Goal: Task Accomplishment & Management: Use online tool/utility

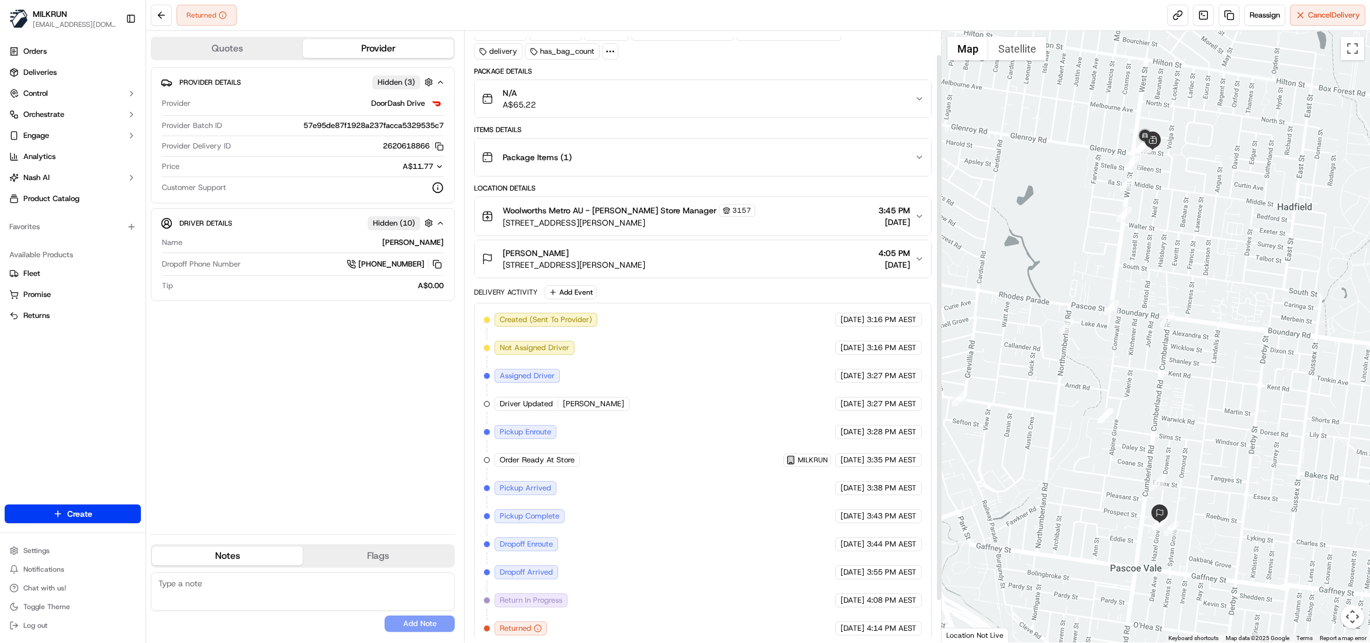
scroll to position [73, 0]
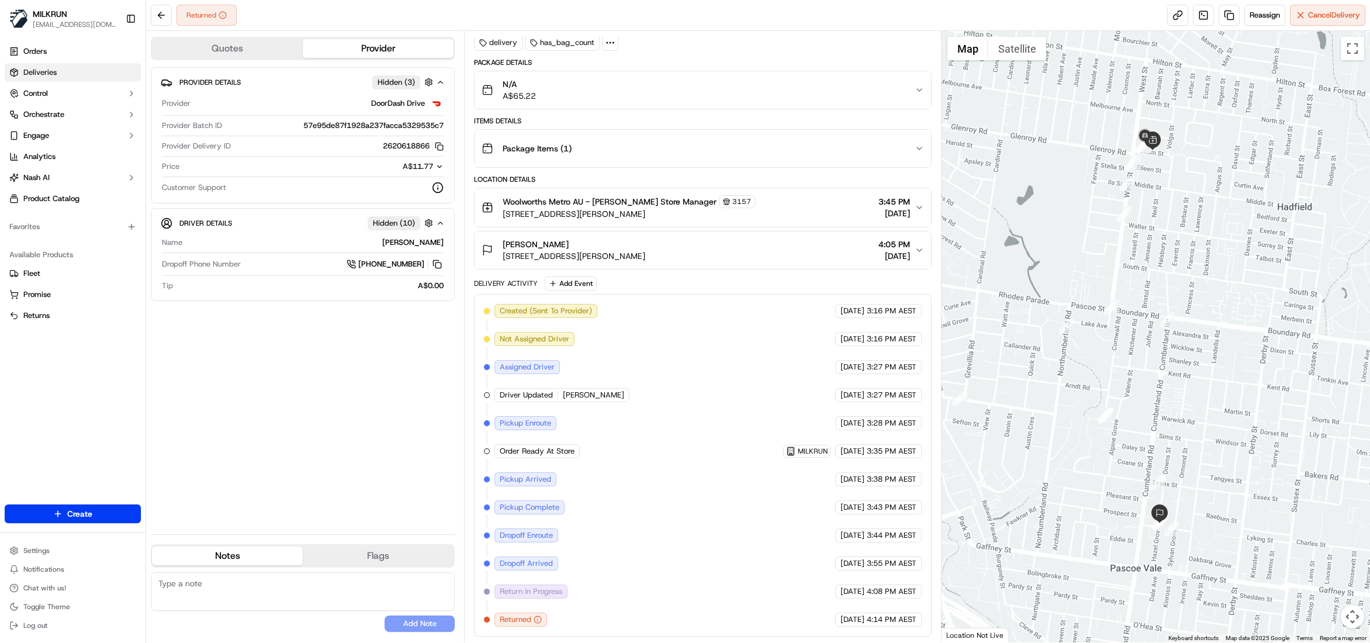
click at [30, 74] on span "Deliveries" at bounding box center [39, 72] width 33 height 11
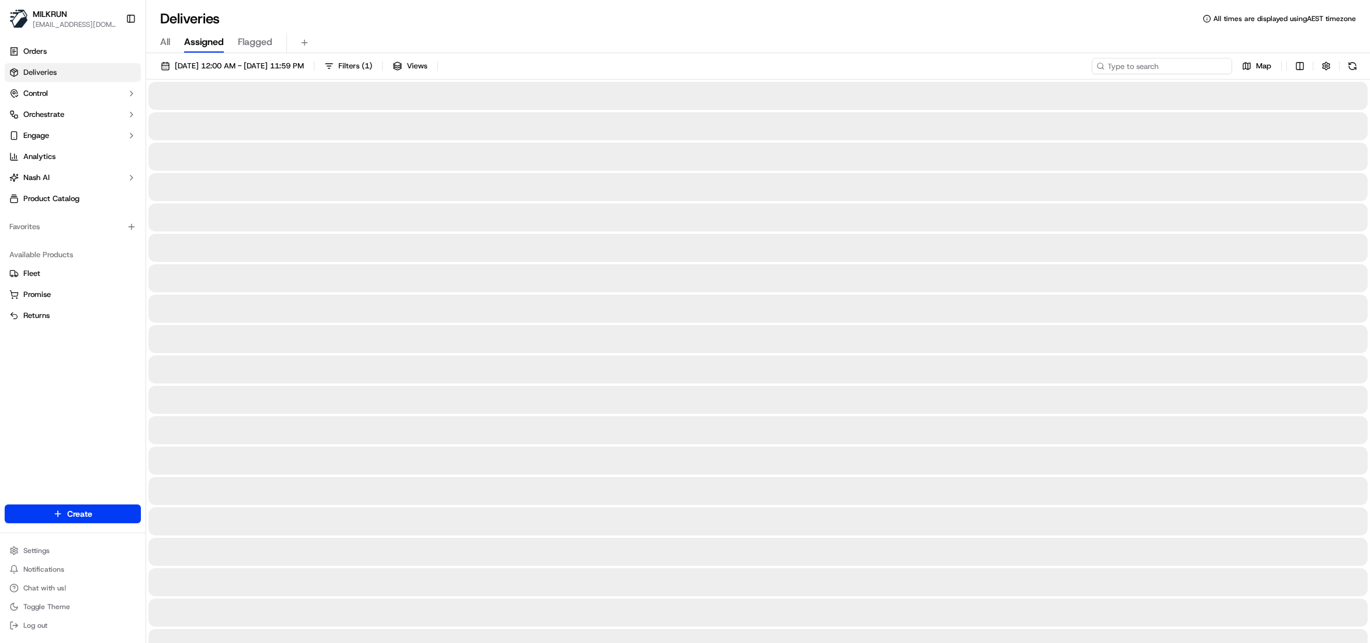
click at [1173, 65] on input at bounding box center [1162, 66] width 140 height 16
paste input "c8e04e7b-0292-43e9-9133-0abb3e6c22dd"
type input "c8e04e7b-0292-43e9-9133-0abb3e6c22dd"
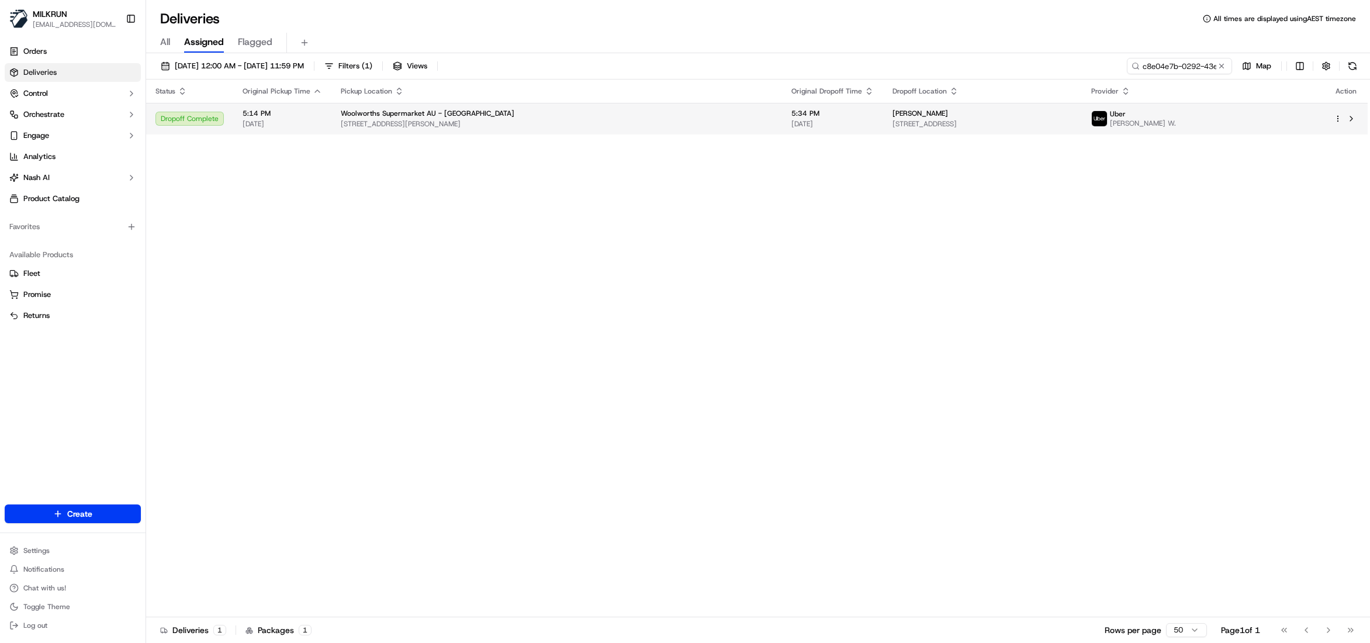
click at [785, 105] on td "5:34 PM 20/09/2025" at bounding box center [832, 119] width 101 height 32
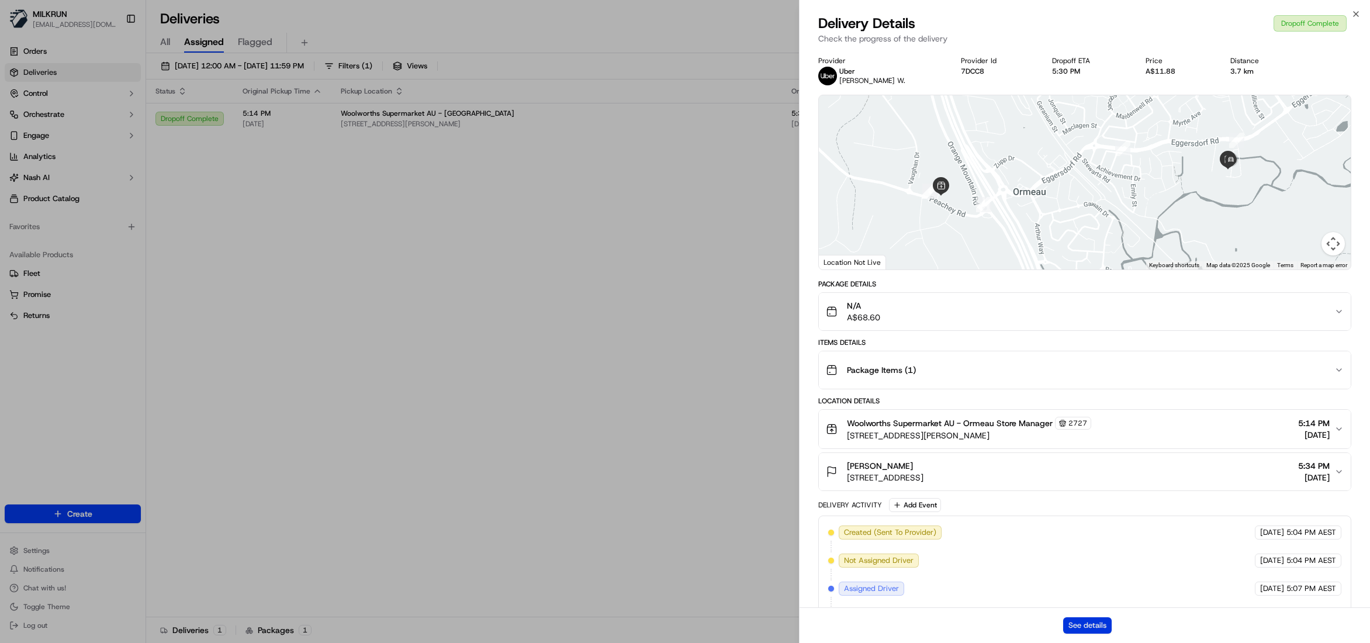
click at [1066, 618] on button "See details" at bounding box center [1087, 625] width 49 height 16
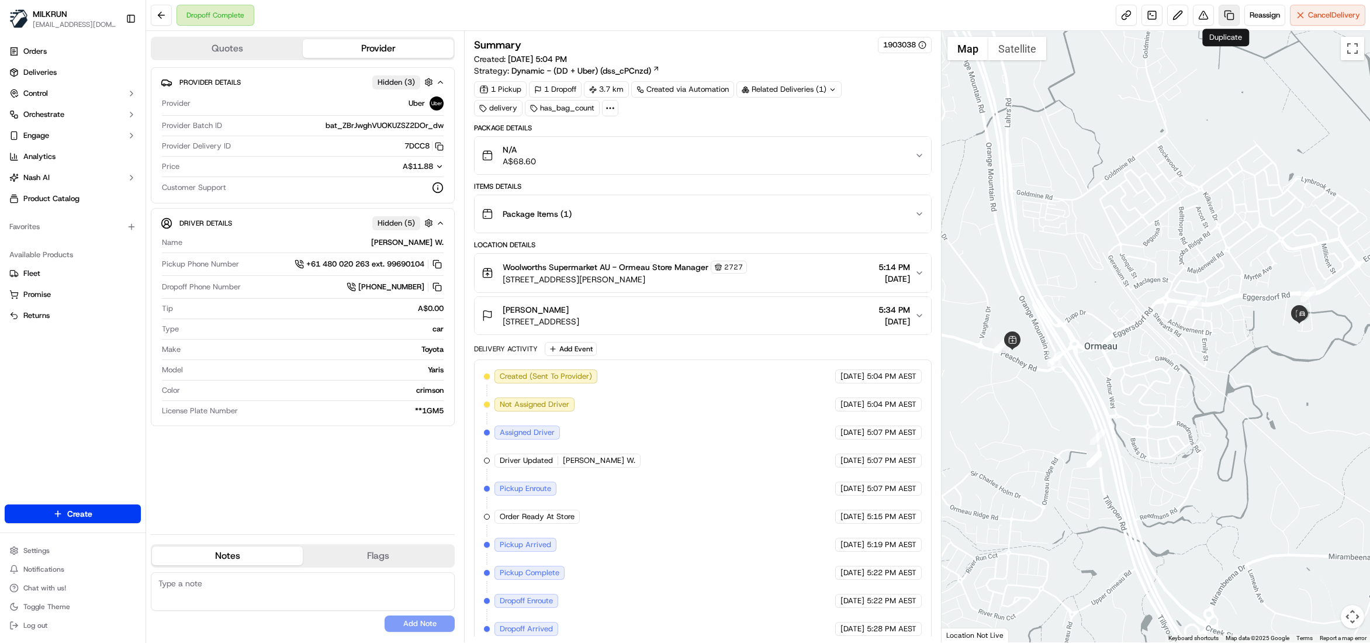
click at [1225, 13] on link at bounding box center [1228, 15] width 21 height 21
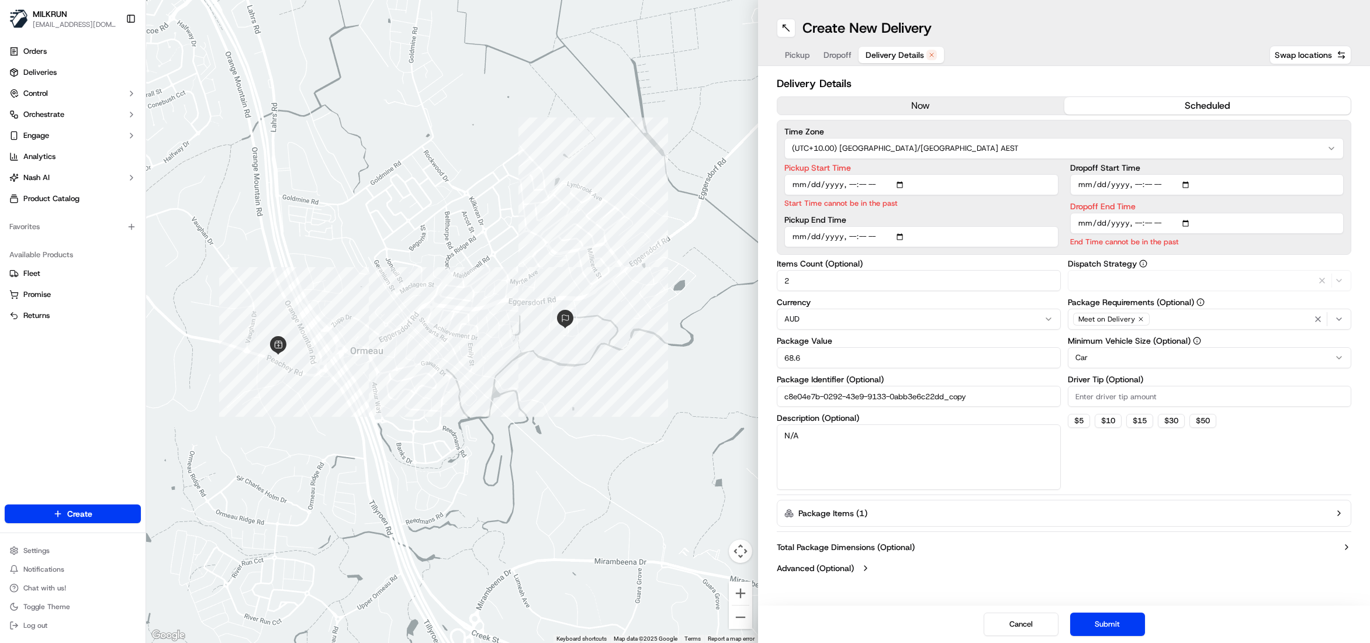
click at [917, 58] on span "Delivery Details" at bounding box center [895, 55] width 58 height 12
click at [906, 113] on button "now" at bounding box center [920, 106] width 287 height 18
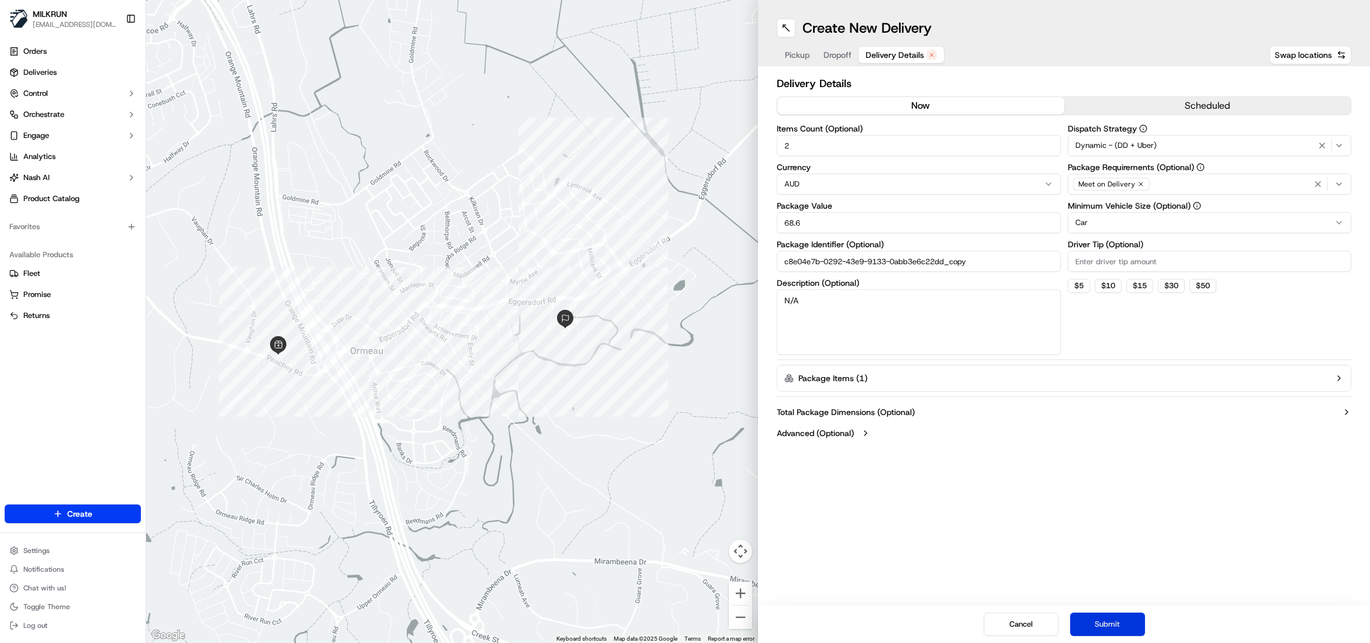
click at [1107, 625] on button "Submit" at bounding box center [1107, 623] width 75 height 23
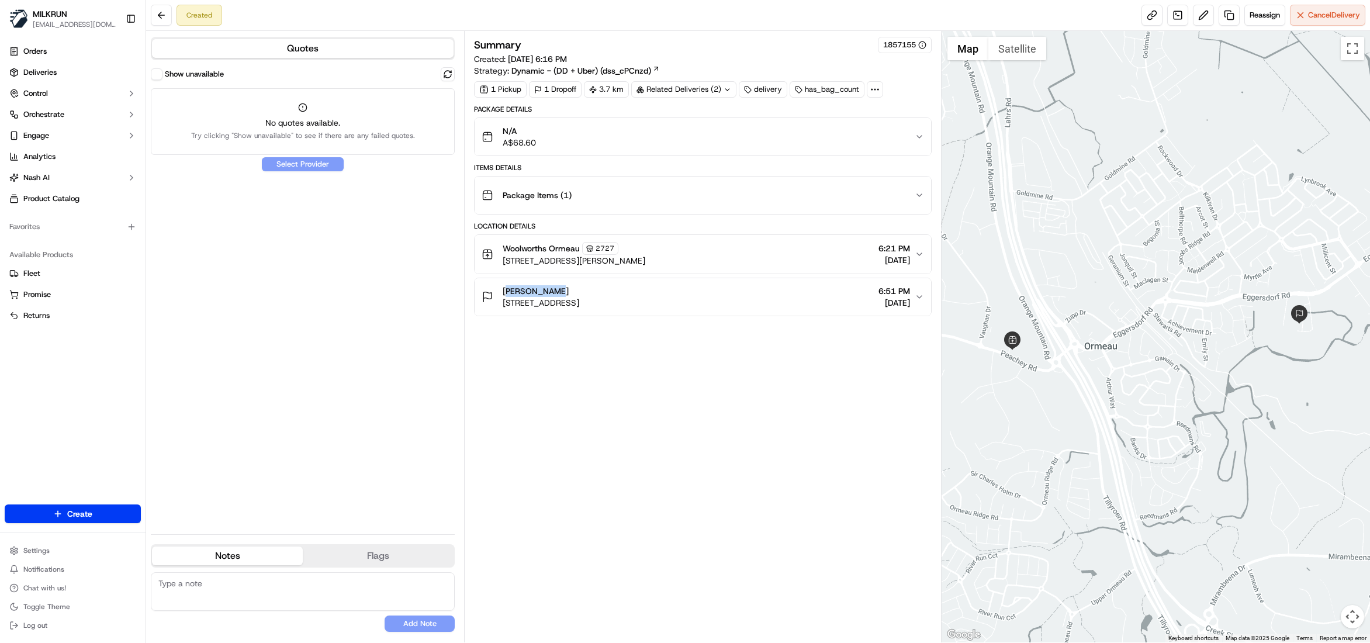
drag, startPoint x: 553, startPoint y: 292, endPoint x: 499, endPoint y: 293, distance: 53.8
click at [499, 293] on div "Leanka bell 43 Sammi La, Ormeau QLD 4208, Australia" at bounding box center [531, 296] width 98 height 23
copy span "Leanka bell"
click at [51, 71] on span "Deliveries" at bounding box center [39, 72] width 33 height 11
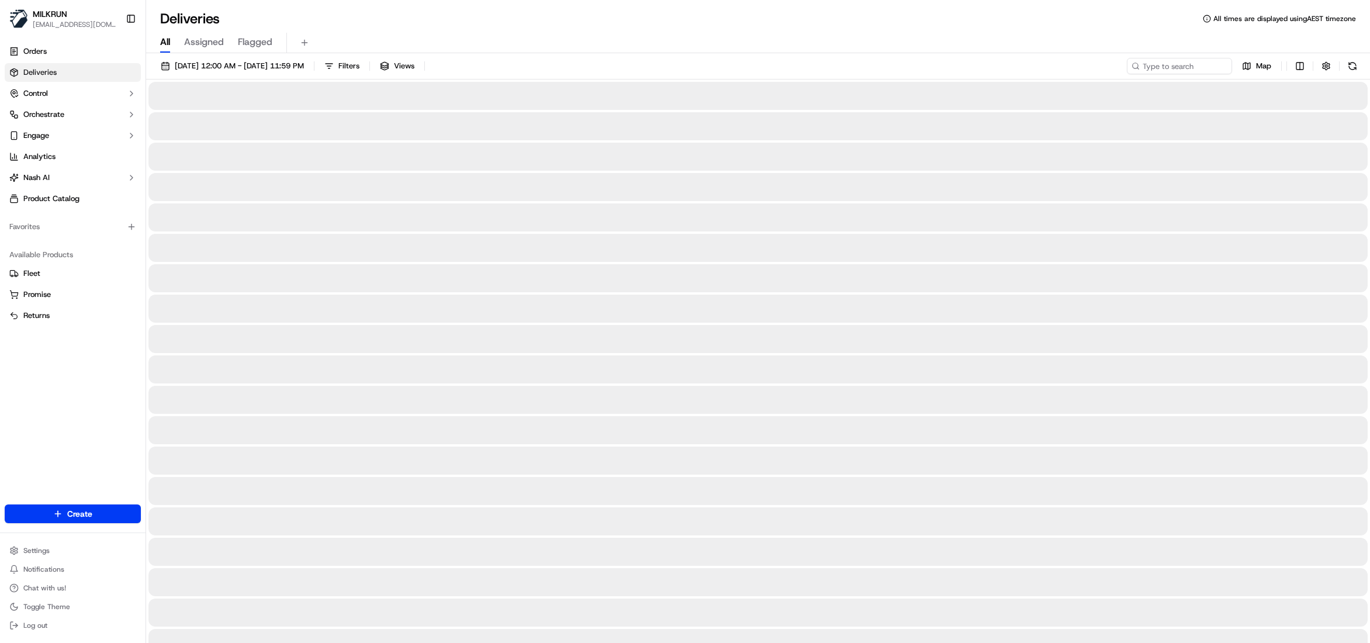
click at [162, 41] on span "All" at bounding box center [165, 42] width 10 height 14
click at [1186, 64] on input at bounding box center [1162, 66] width 140 height 16
paste input "Leanka bell"
type input "Leanka bell"
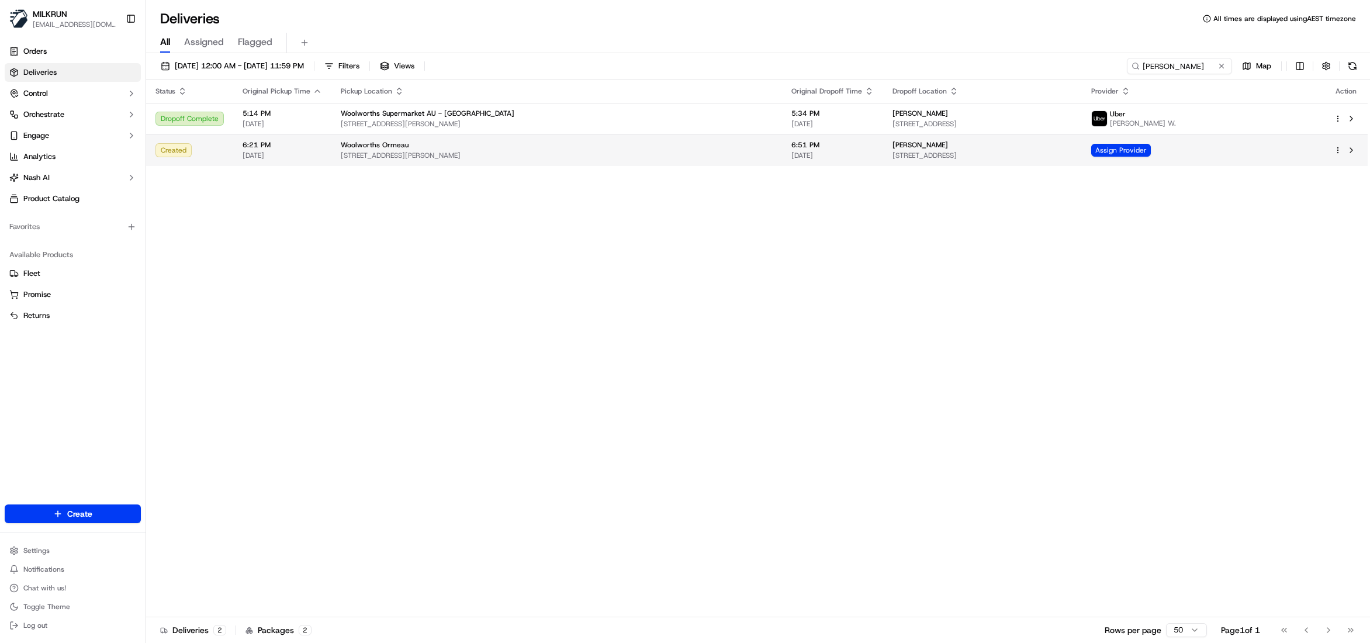
click at [637, 147] on div "Woolworths Ormeau" at bounding box center [557, 144] width 432 height 9
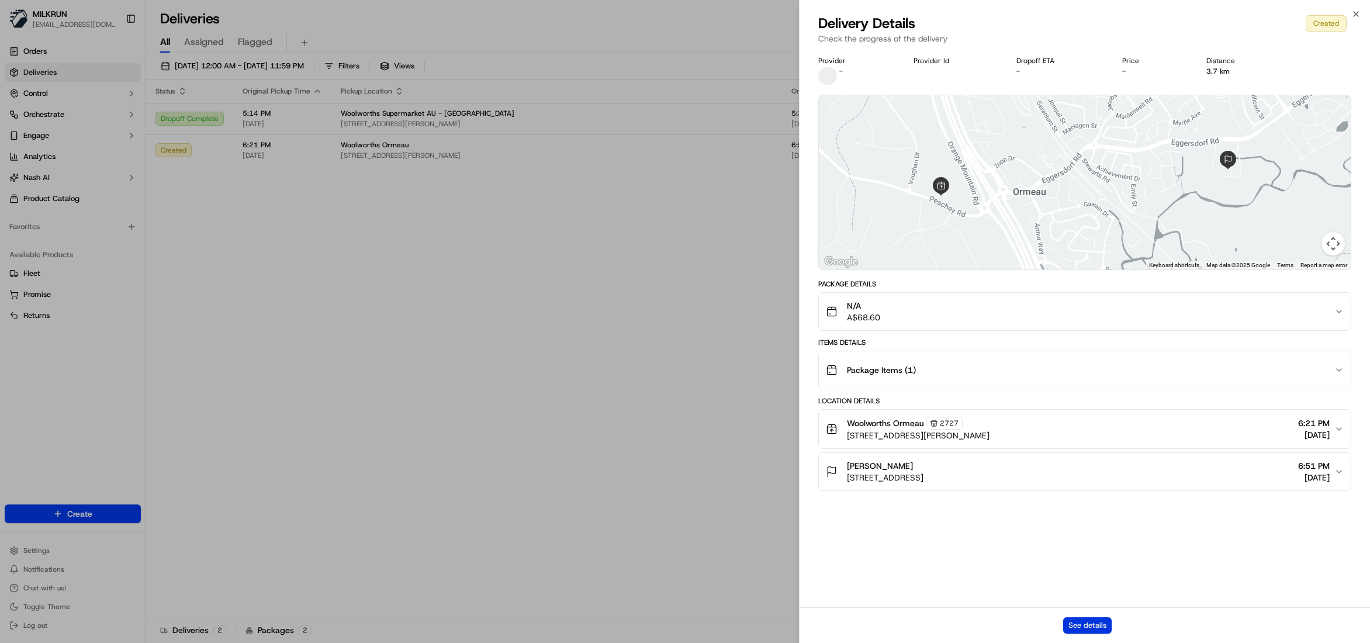
click at [1086, 626] on button "See details" at bounding box center [1087, 625] width 49 height 16
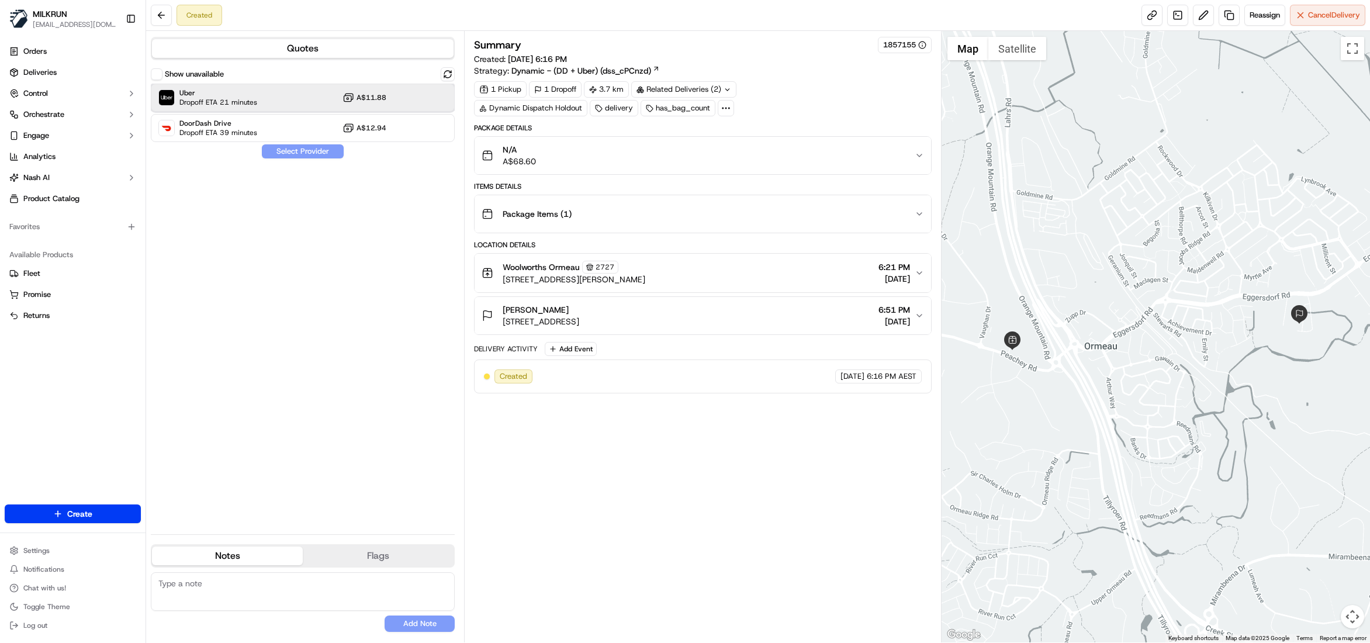
click at [278, 94] on div "Uber Dropoff ETA 21 minutes A$11.88" at bounding box center [303, 98] width 304 height 28
click at [302, 151] on button "Assign Provider" at bounding box center [302, 151] width 83 height 14
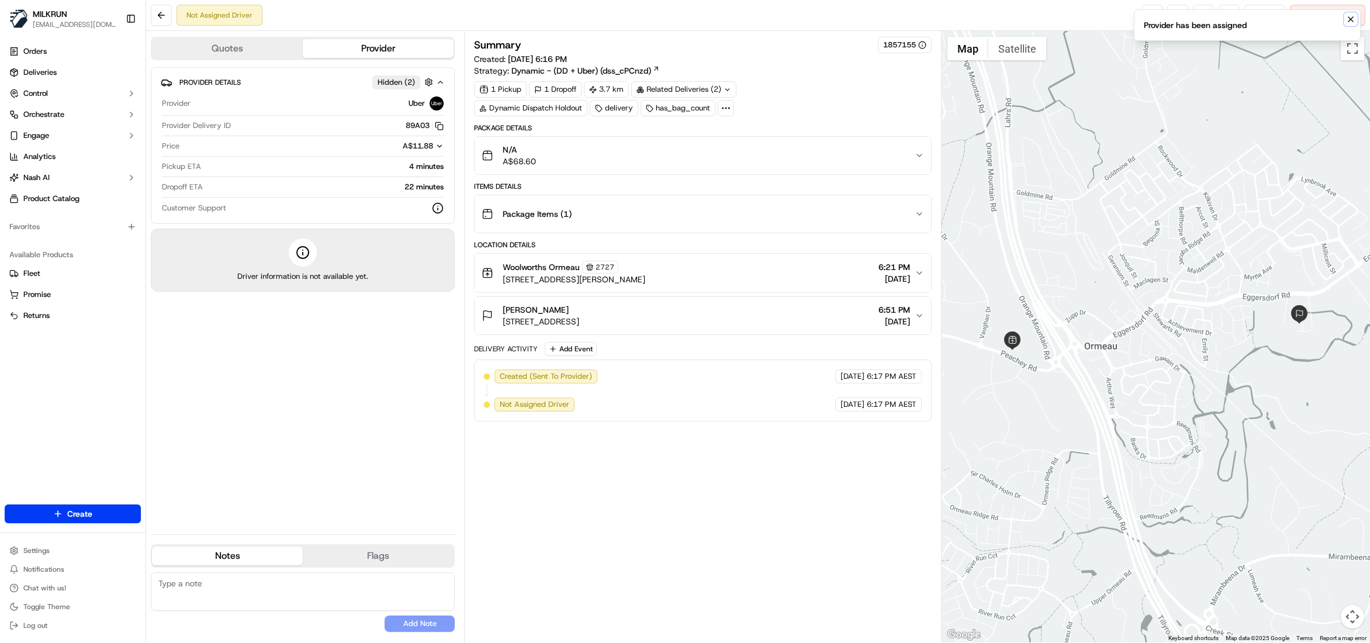
click at [1347, 16] on icon "Notifications (F8)" at bounding box center [1350, 19] width 9 height 9
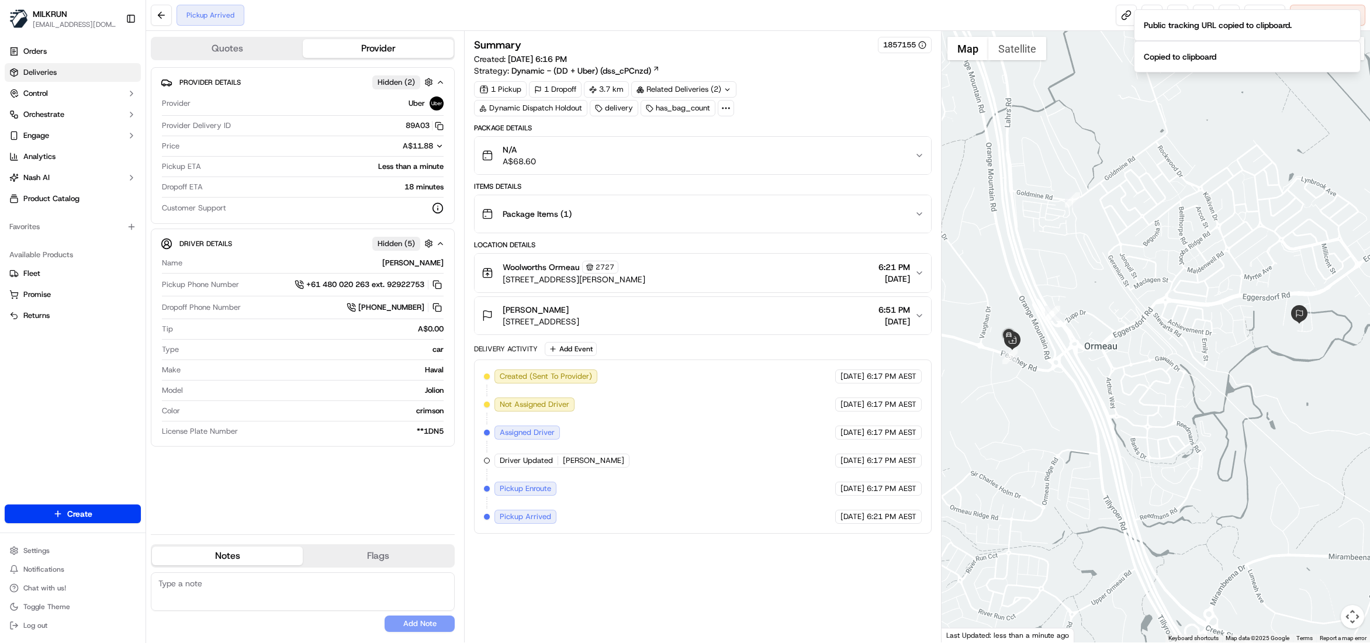
click at [34, 71] on span "Deliveries" at bounding box center [39, 72] width 33 height 11
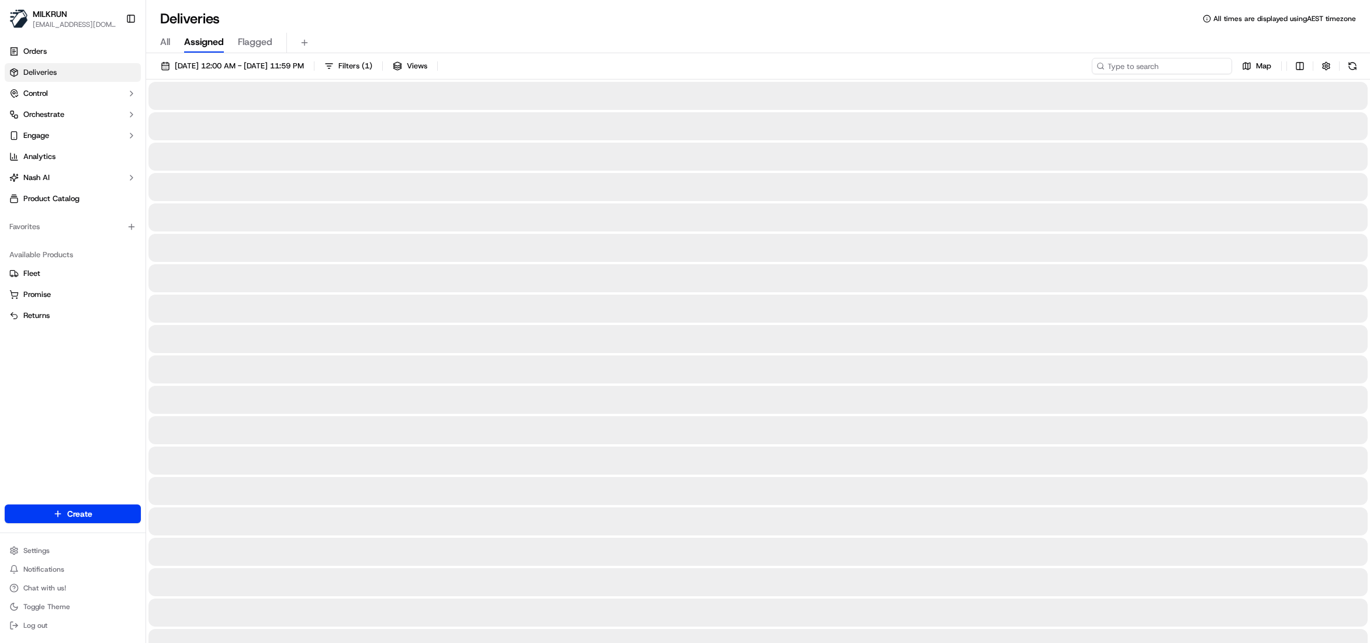
click at [1195, 65] on input at bounding box center [1162, 66] width 140 height 16
paste input "17a8998e-3ef4-40f9-9549-52ddb1471826"
type input "17a8998e-3ef4-40f9-9549-52ddb1471826"
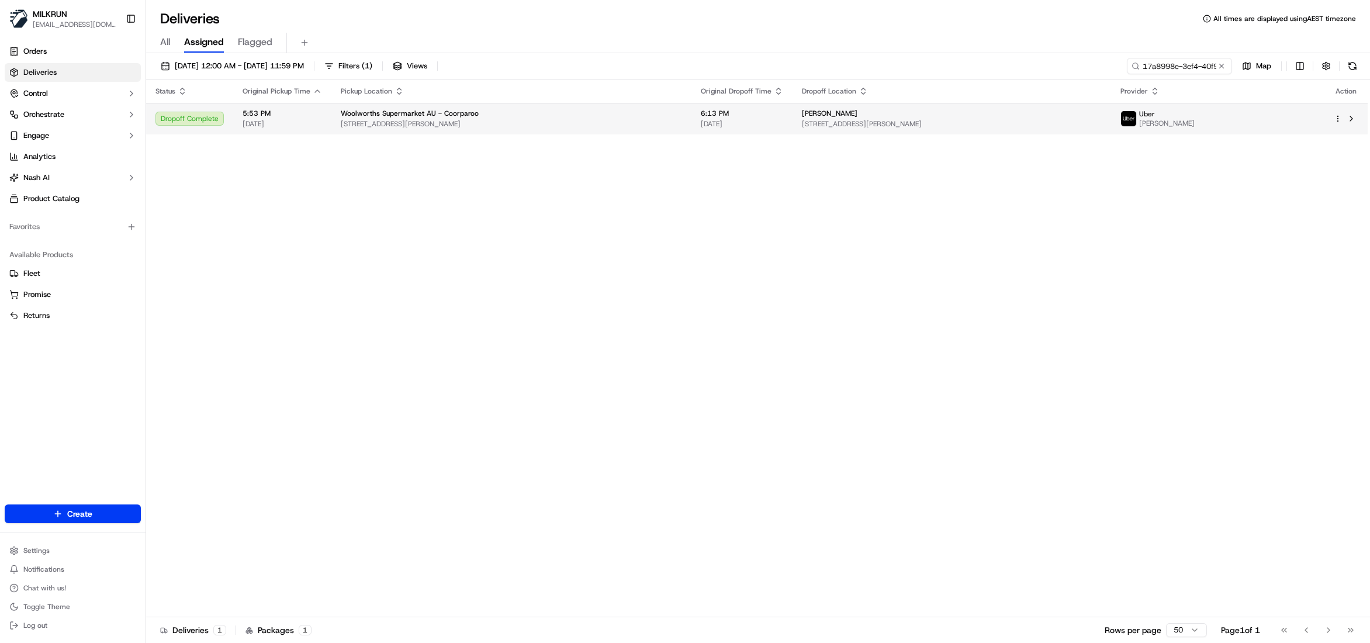
click at [826, 123] on span "15 Primmer St, Coorparoo, QLD 4151, AU" at bounding box center [952, 123] width 300 height 9
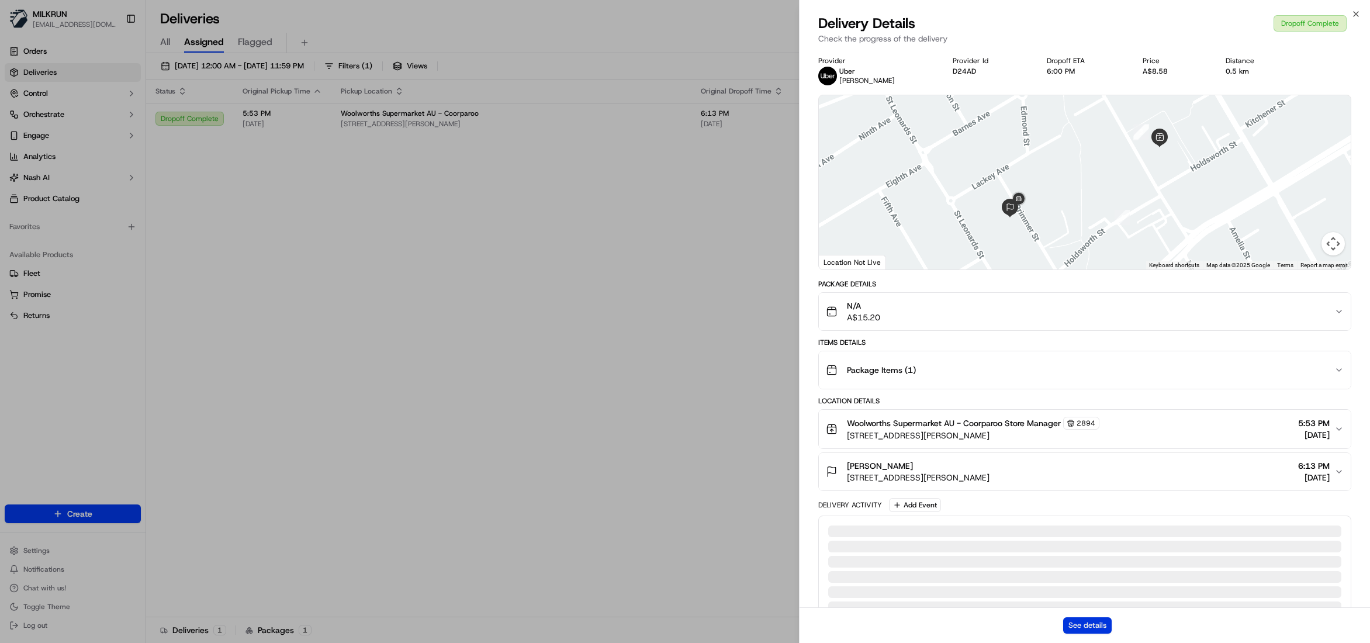
click at [1088, 626] on button "See details" at bounding box center [1087, 625] width 49 height 16
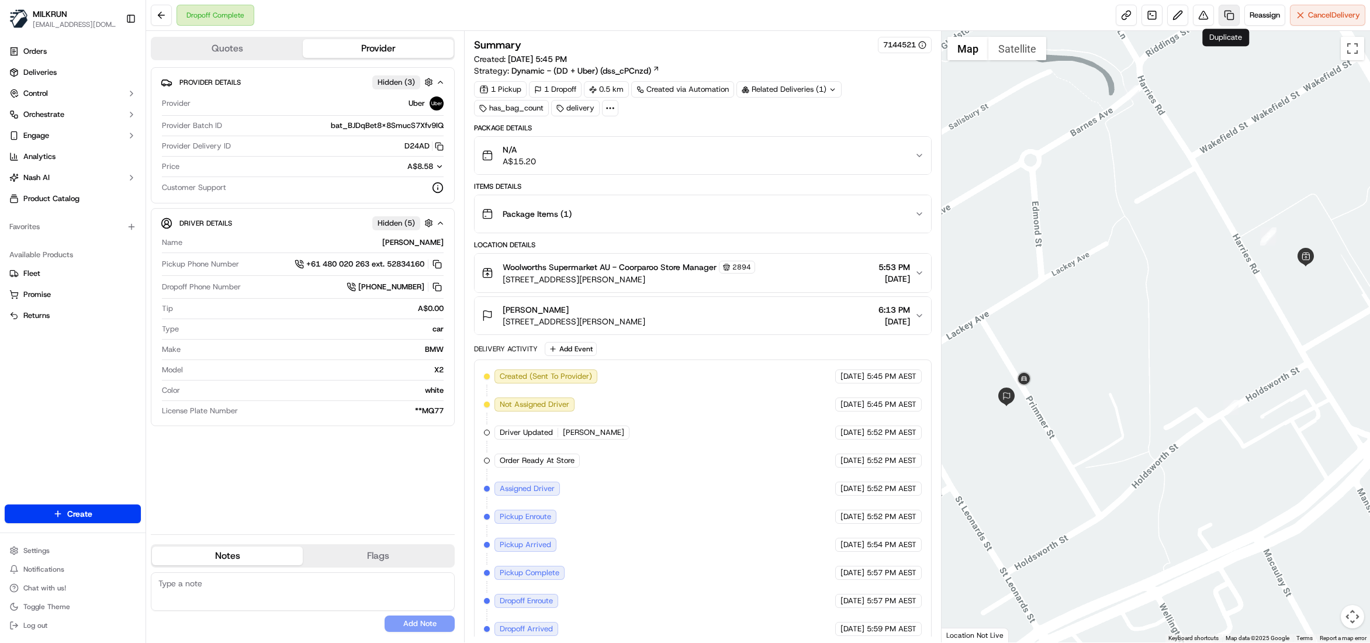
click at [1227, 14] on link at bounding box center [1228, 15] width 21 height 21
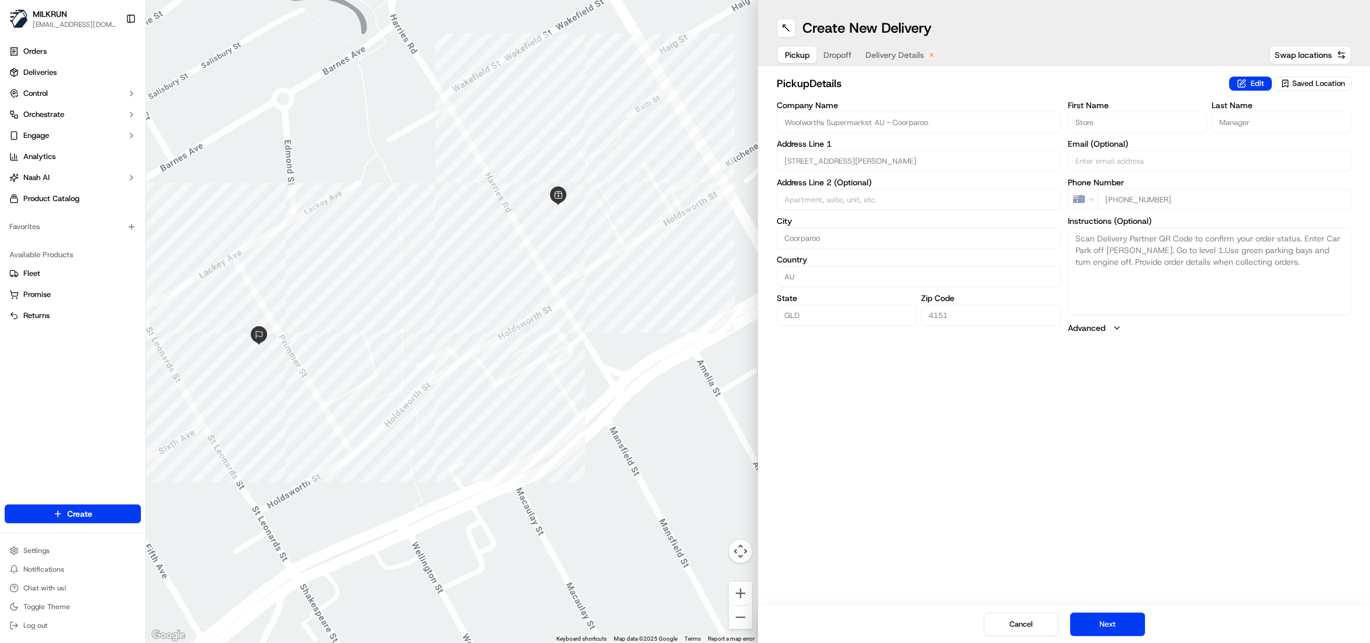
click at [903, 43] on div "Create New Delivery Pickup Dropoff Delivery Details Swap locations" at bounding box center [1064, 33] width 612 height 66
click at [903, 56] on span "Delivery Details" at bounding box center [895, 55] width 58 height 12
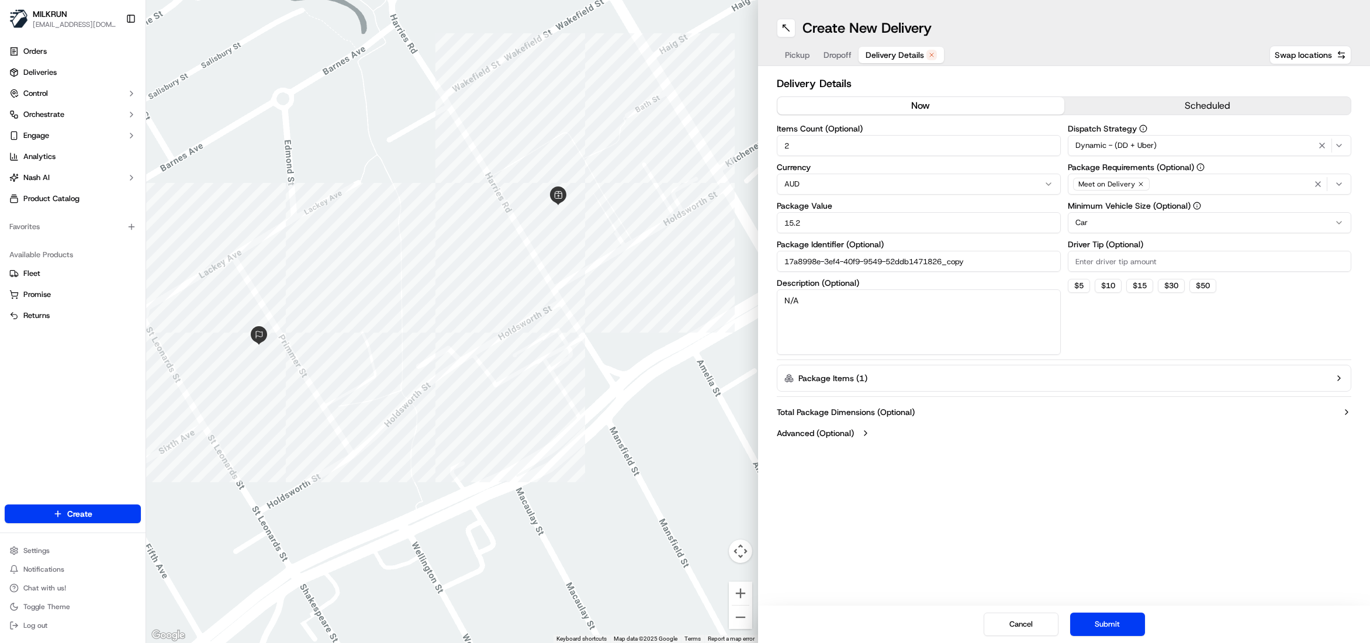
click at [912, 103] on button "now" at bounding box center [920, 106] width 287 height 18
click at [1127, 626] on button "Submit" at bounding box center [1107, 623] width 75 height 23
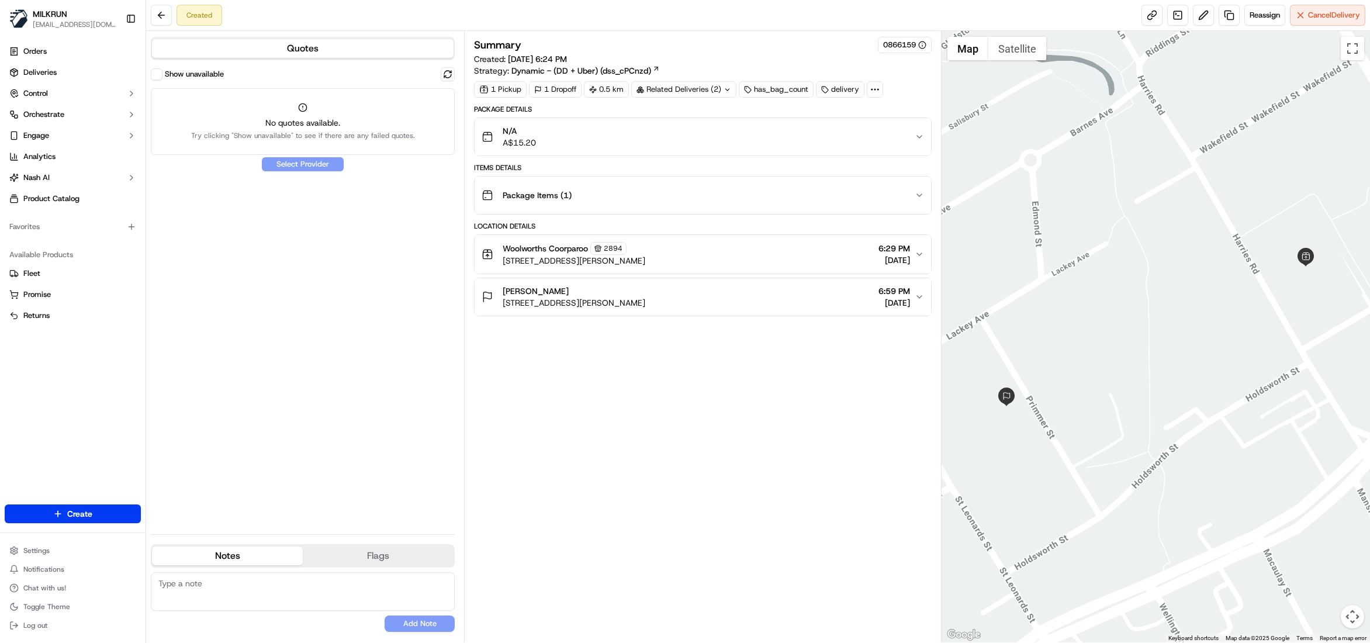
drag, startPoint x: 569, startPoint y: 293, endPoint x: 501, endPoint y: 296, distance: 67.9
click at [501, 296] on div "Emma Mitchell 15 Primmer St, Coorparoo QLD 4151, Australia" at bounding box center [564, 296] width 164 height 23
copy span "Emma Mitchell"
click at [38, 65] on link "Deliveries" at bounding box center [73, 72] width 136 height 19
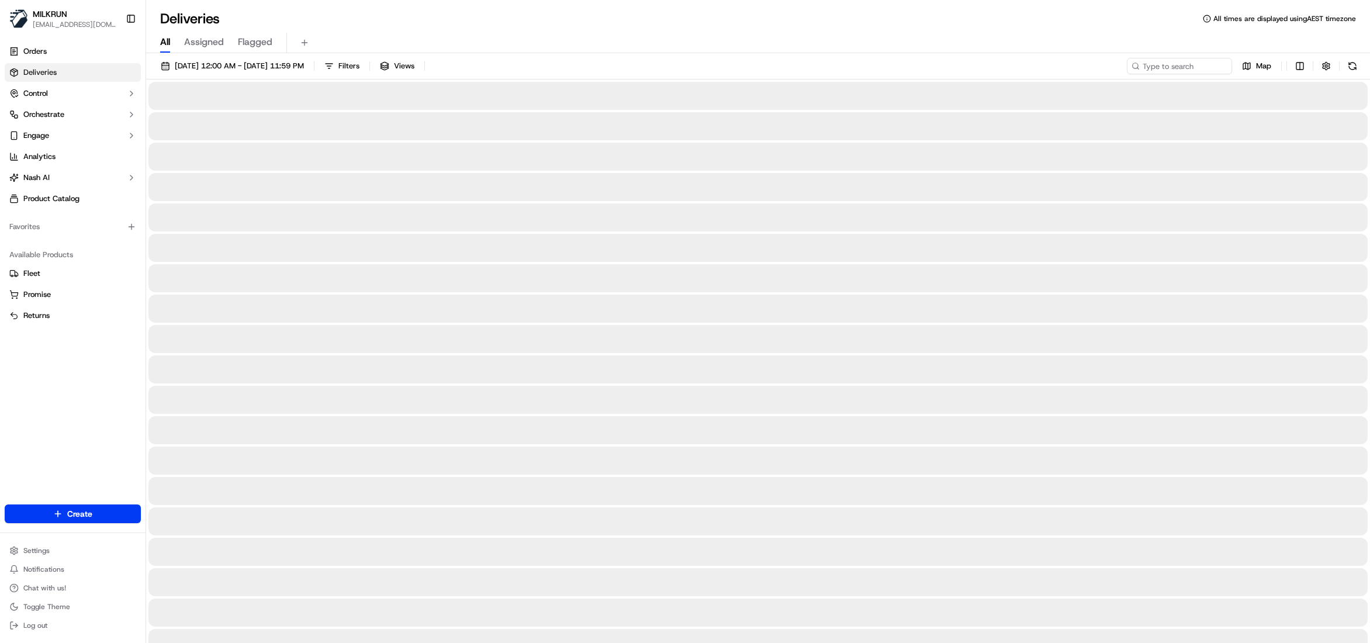
click at [168, 44] on span "All" at bounding box center [165, 42] width 10 height 14
click at [1162, 67] on input at bounding box center [1162, 66] width 140 height 16
paste input "Emma Mitchell"
type input "Emma Mitchell"
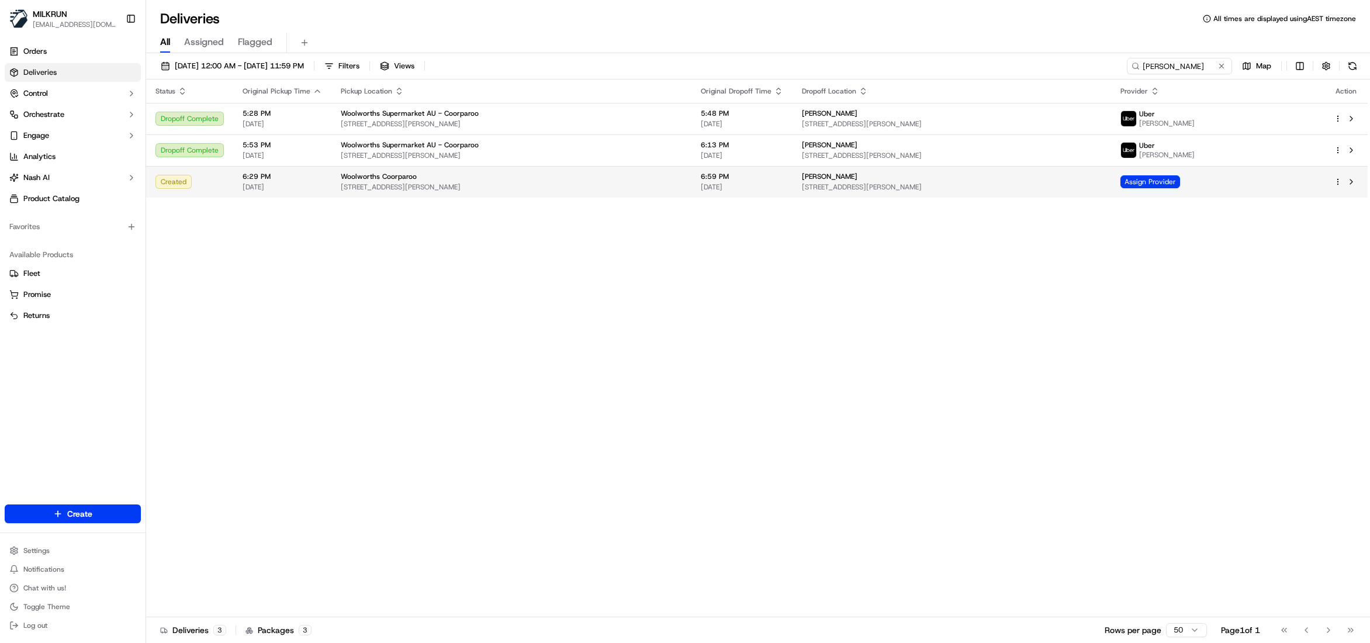
click at [457, 179] on div "Woolworths Coorparoo" at bounding box center [511, 176] width 341 height 9
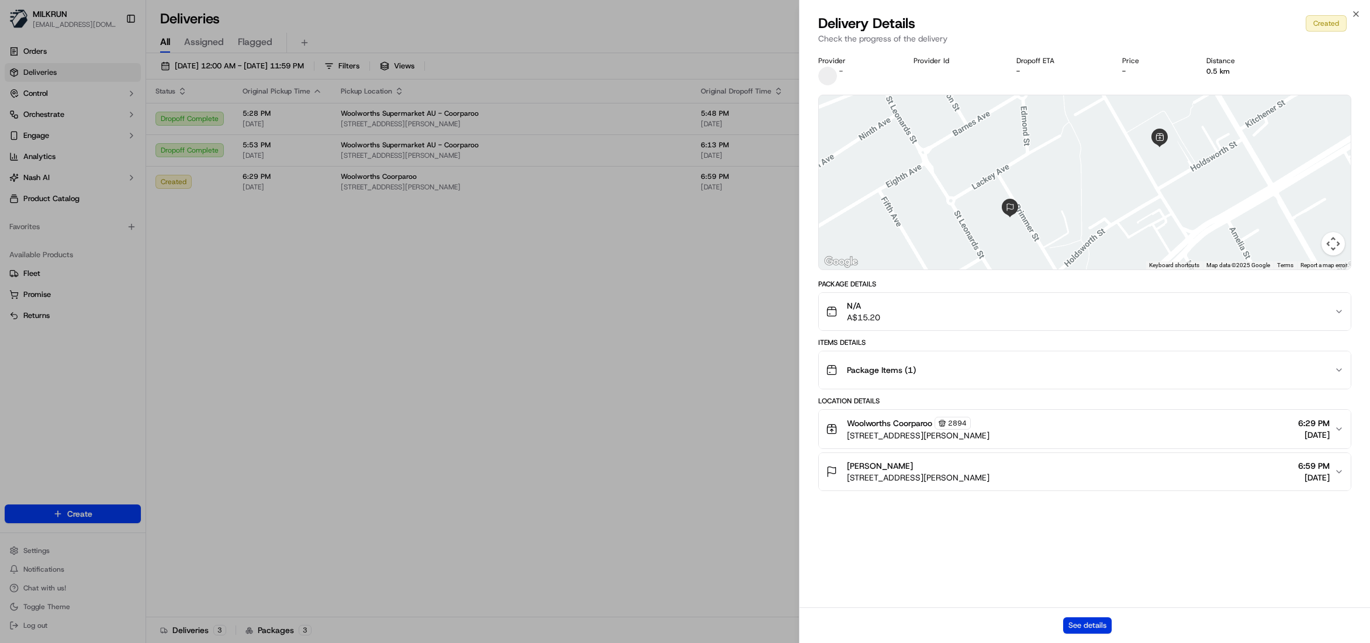
click at [1089, 624] on button "See details" at bounding box center [1087, 625] width 49 height 16
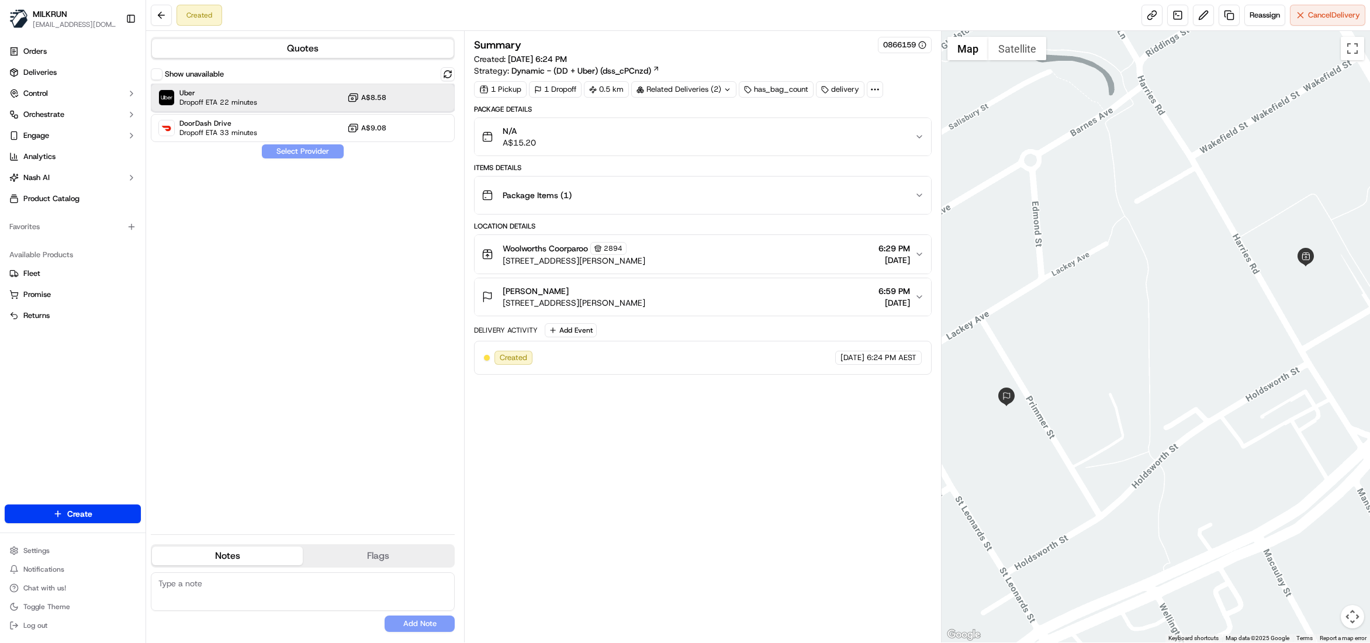
click at [269, 94] on div "Uber Dropoff ETA 22 minutes A$8.58" at bounding box center [303, 98] width 304 height 28
click at [292, 151] on button "Assign Provider" at bounding box center [302, 151] width 83 height 14
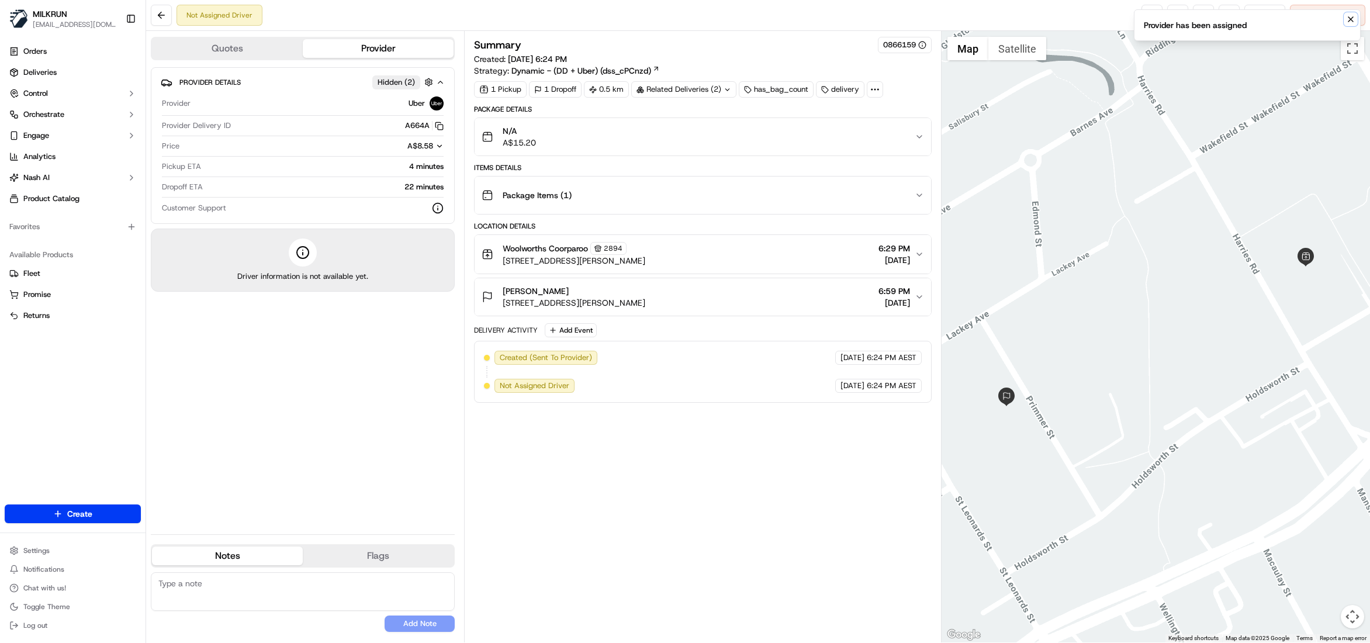
click at [1347, 21] on icon "Notifications (F8)" at bounding box center [1350, 19] width 9 height 9
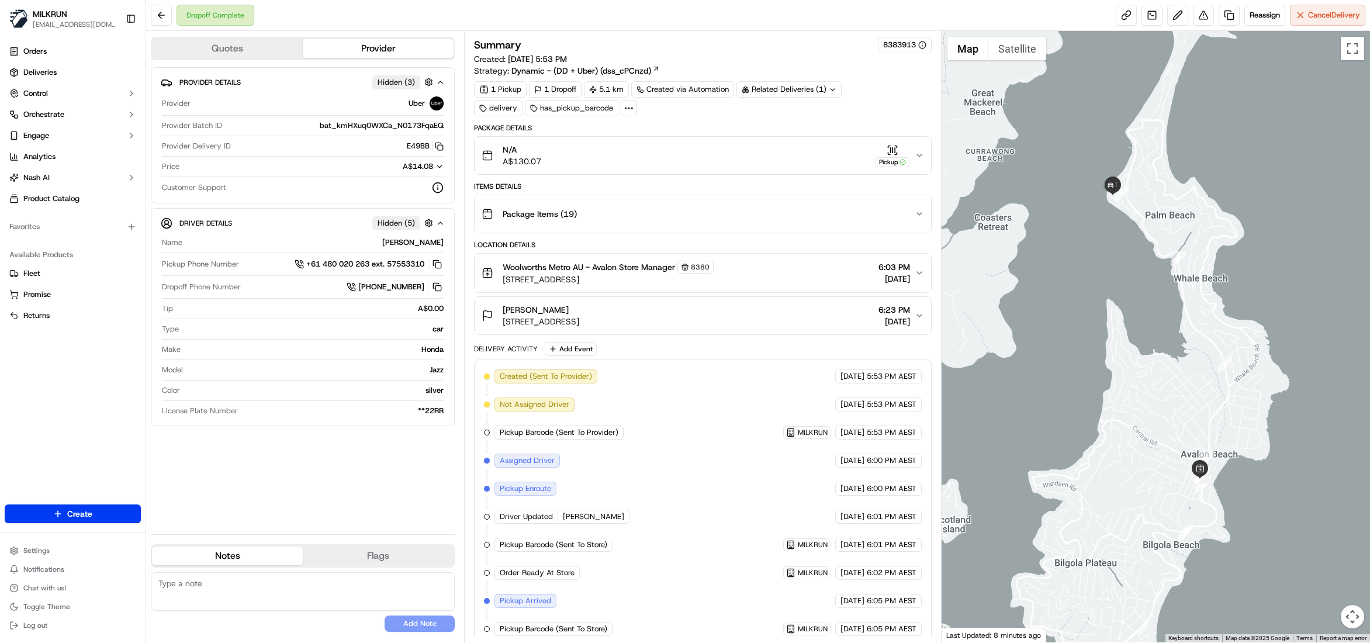
click at [911, 276] on div "Woolworths Metro AU - Avalon Store Manager 8380 74 Old Barrenjoey Rd, Avalon Be…" at bounding box center [698, 273] width 433 height 25
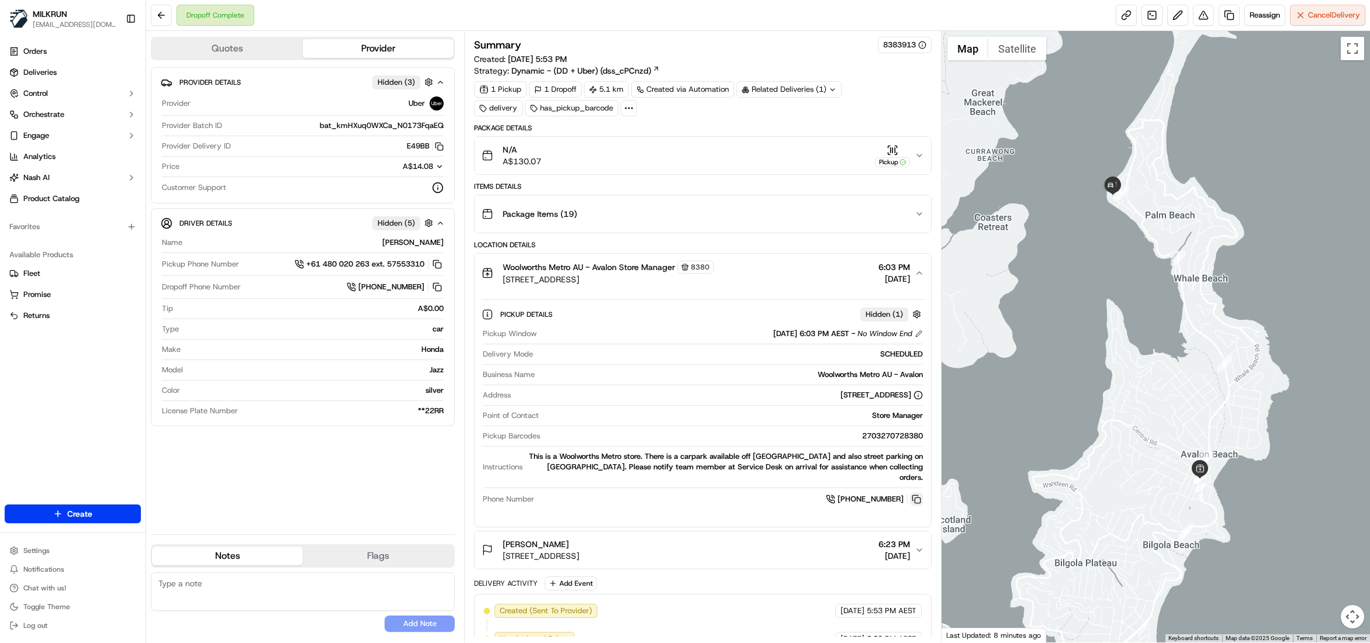
click at [916, 493] on button at bounding box center [916, 499] width 13 height 13
click at [1223, 18] on link at bounding box center [1228, 15] width 21 height 21
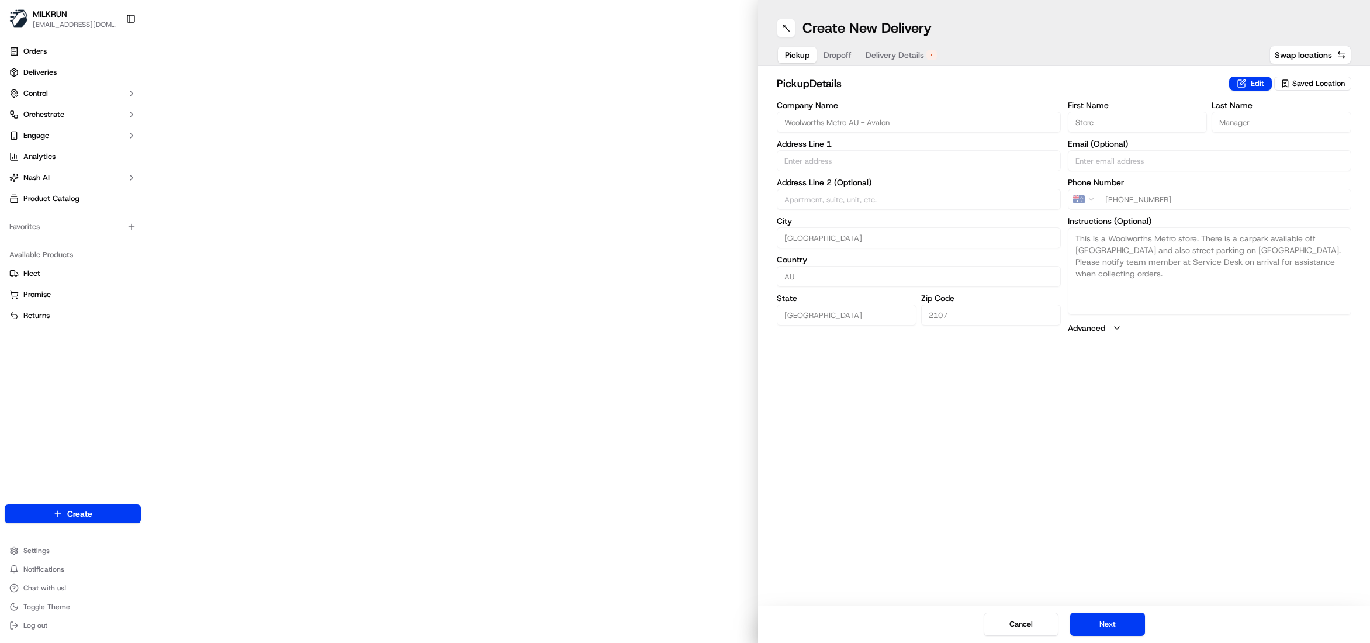
type input "74 Old Barrenjoey Rd"
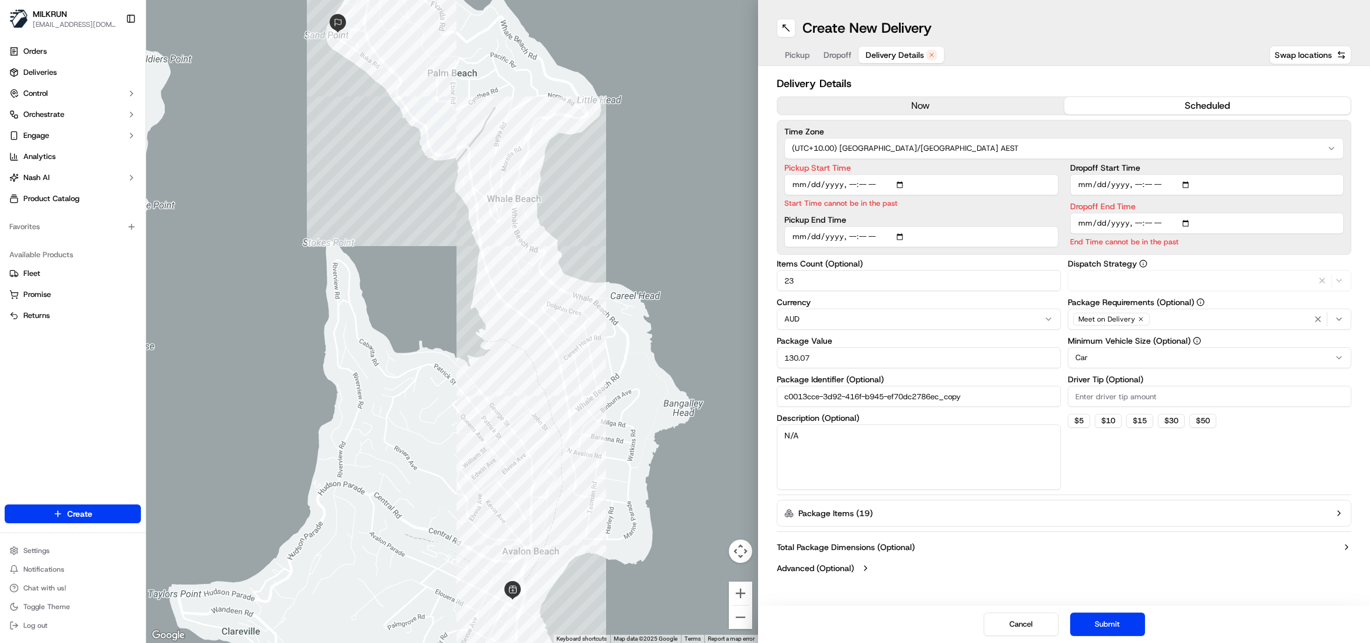
click at [896, 57] on span "Delivery Details" at bounding box center [895, 55] width 58 height 12
click at [933, 108] on button "now" at bounding box center [920, 106] width 287 height 18
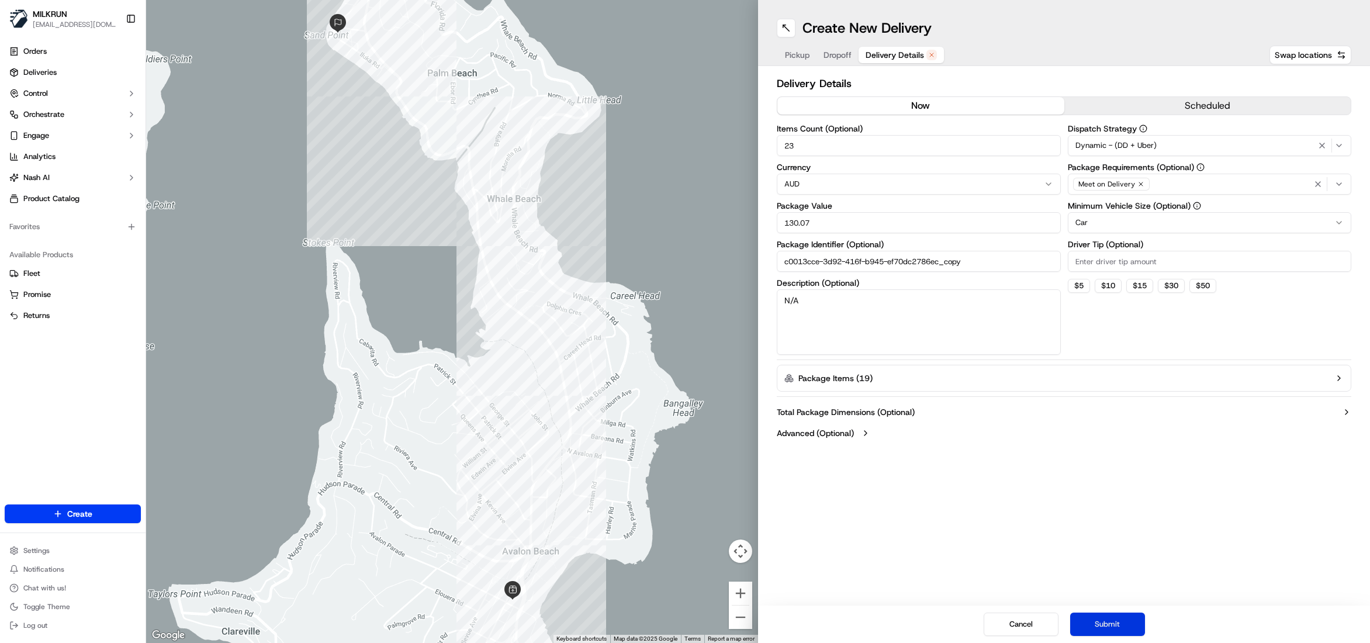
click at [1120, 626] on button "Submit" at bounding box center [1107, 623] width 75 height 23
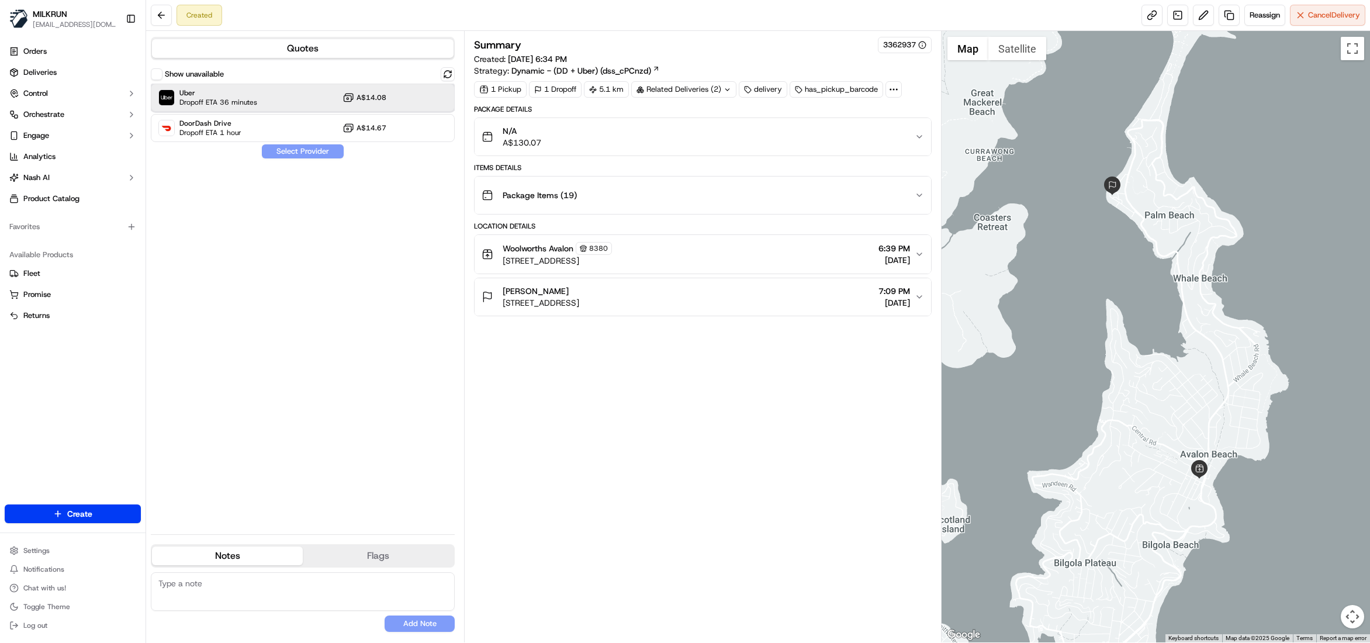
click at [256, 96] on div "Uber Dropoff ETA 36 minutes A$14.08" at bounding box center [303, 98] width 304 height 28
click at [288, 153] on button "Assign Provider" at bounding box center [302, 151] width 83 height 14
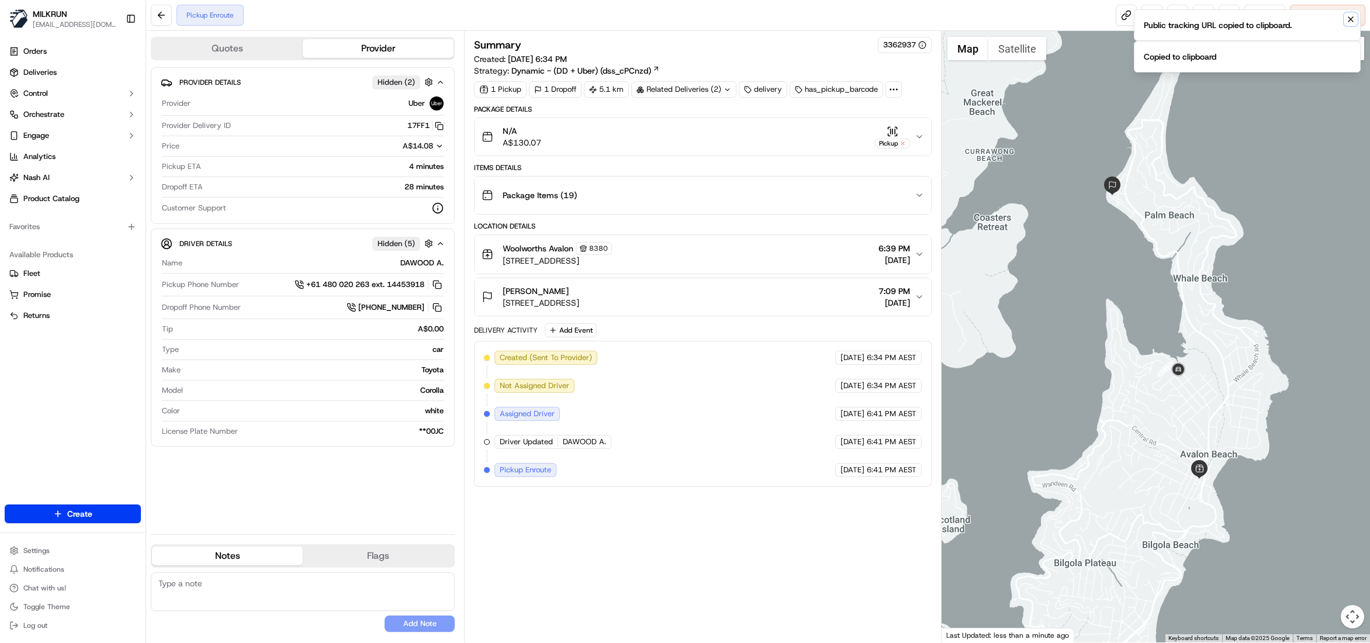
click at [1351, 20] on icon "Notifications (F8)" at bounding box center [1350, 19] width 5 height 5
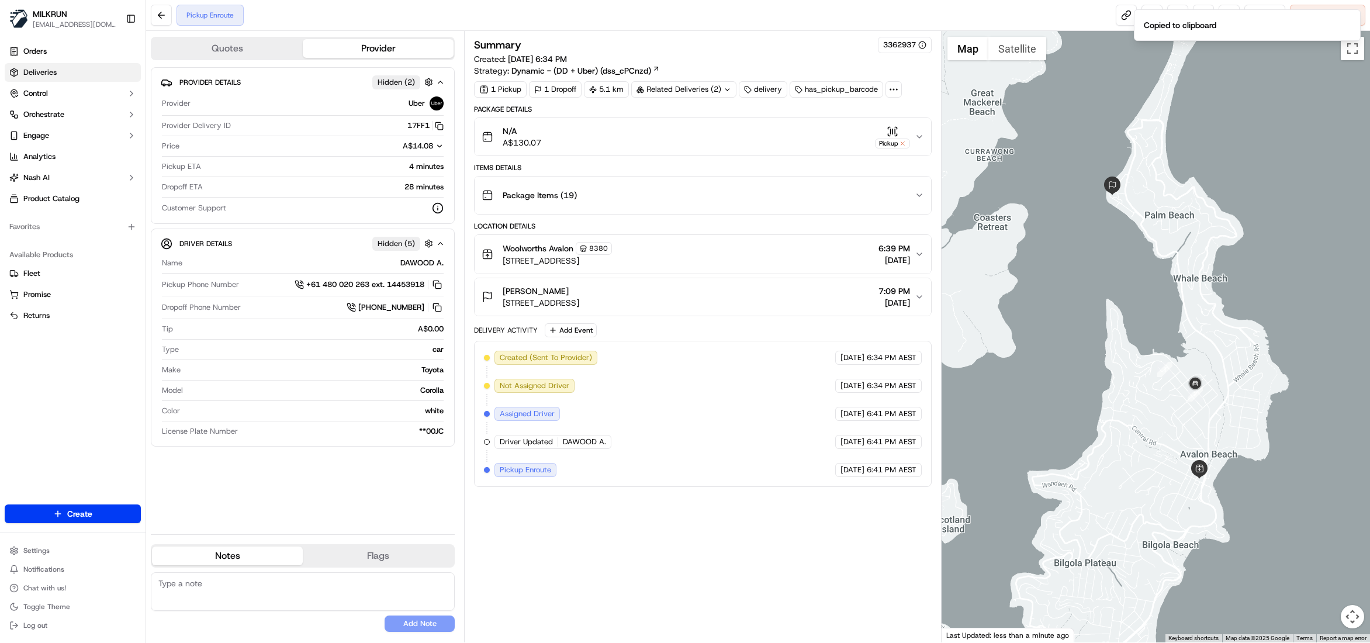
click at [27, 71] on span "Deliveries" at bounding box center [39, 72] width 33 height 11
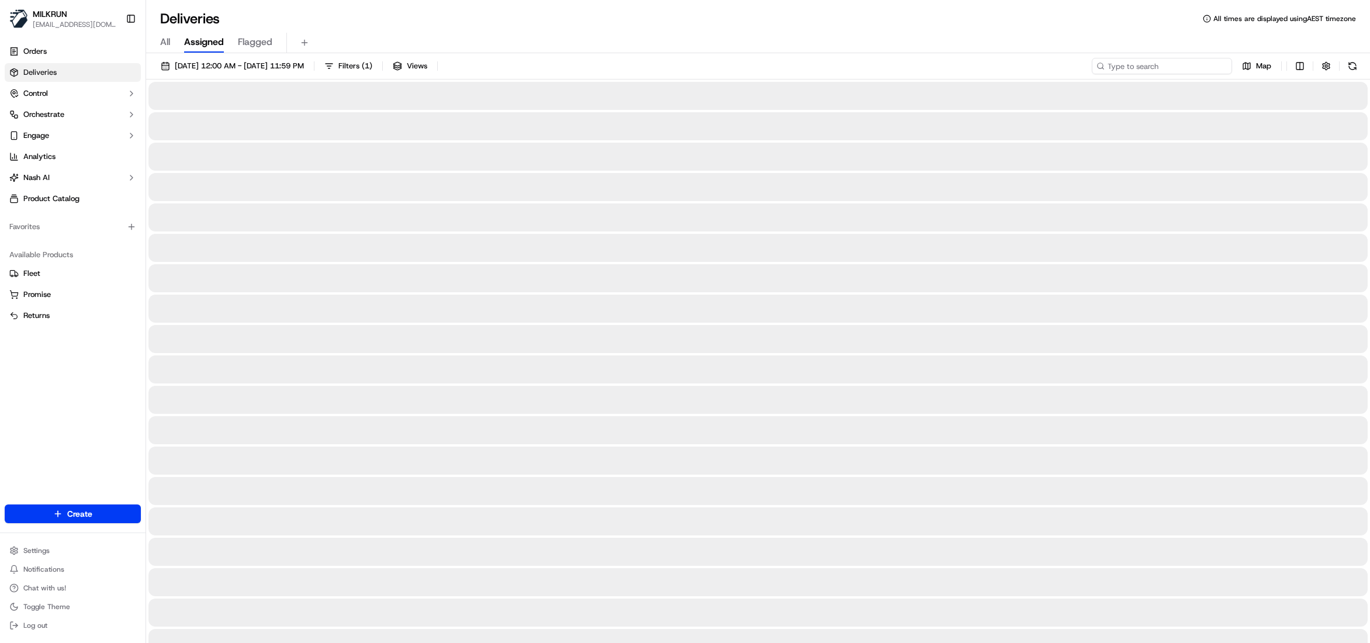
click at [1179, 65] on input at bounding box center [1162, 66] width 140 height 16
paste input "be15437a-f2e2-42fb-b760-1efd6fa6de9f"
type input "be15437a-f2e2-42fb-b760-1efd6fa6de9f"
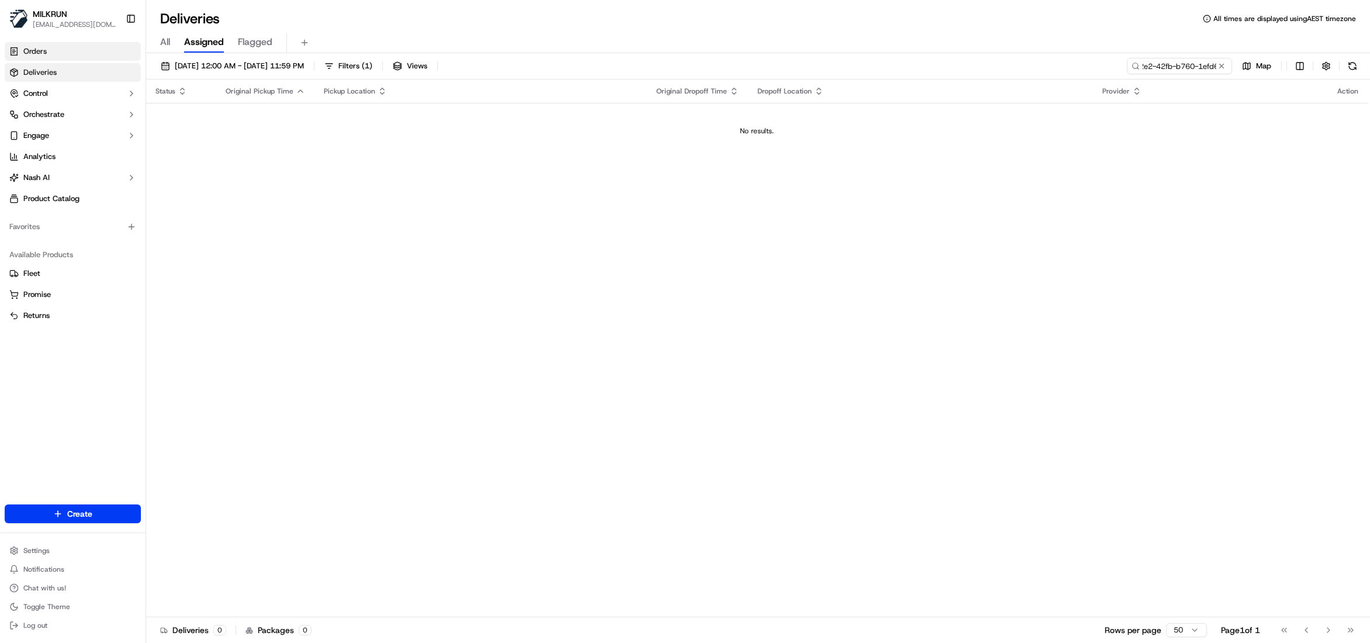
click at [33, 51] on span "Orders" at bounding box center [34, 51] width 23 height 11
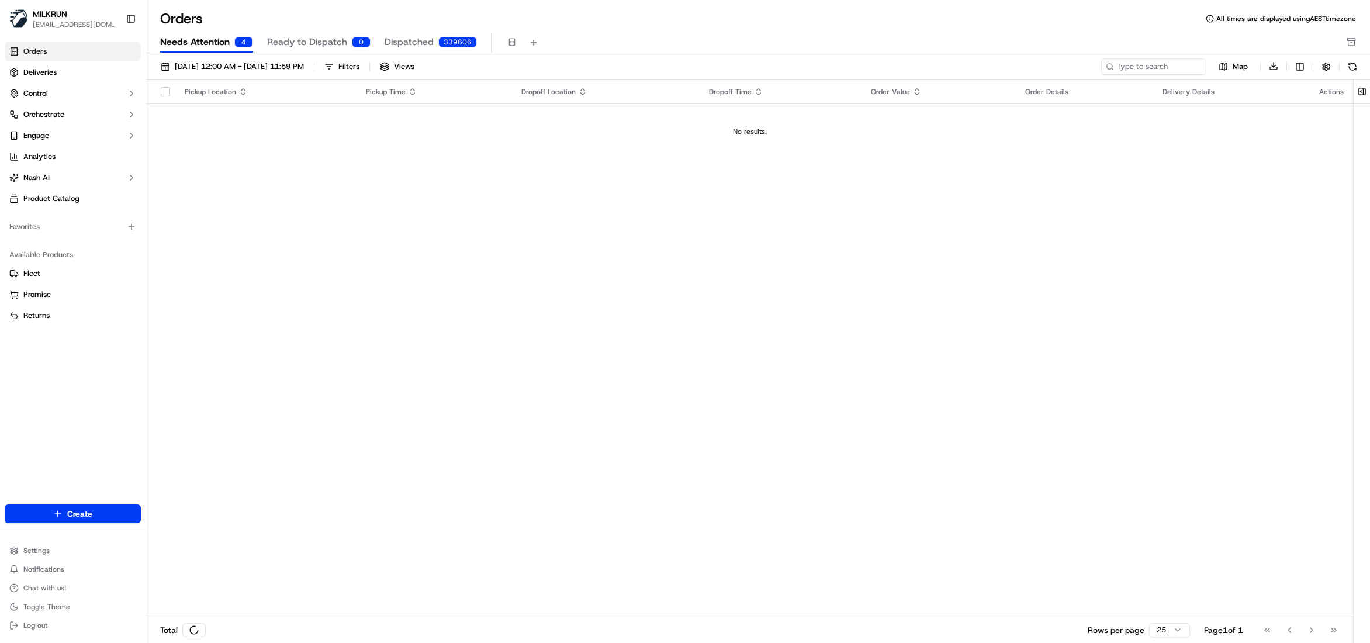
click at [206, 40] on span "Needs Attention" at bounding box center [195, 42] width 70 height 14
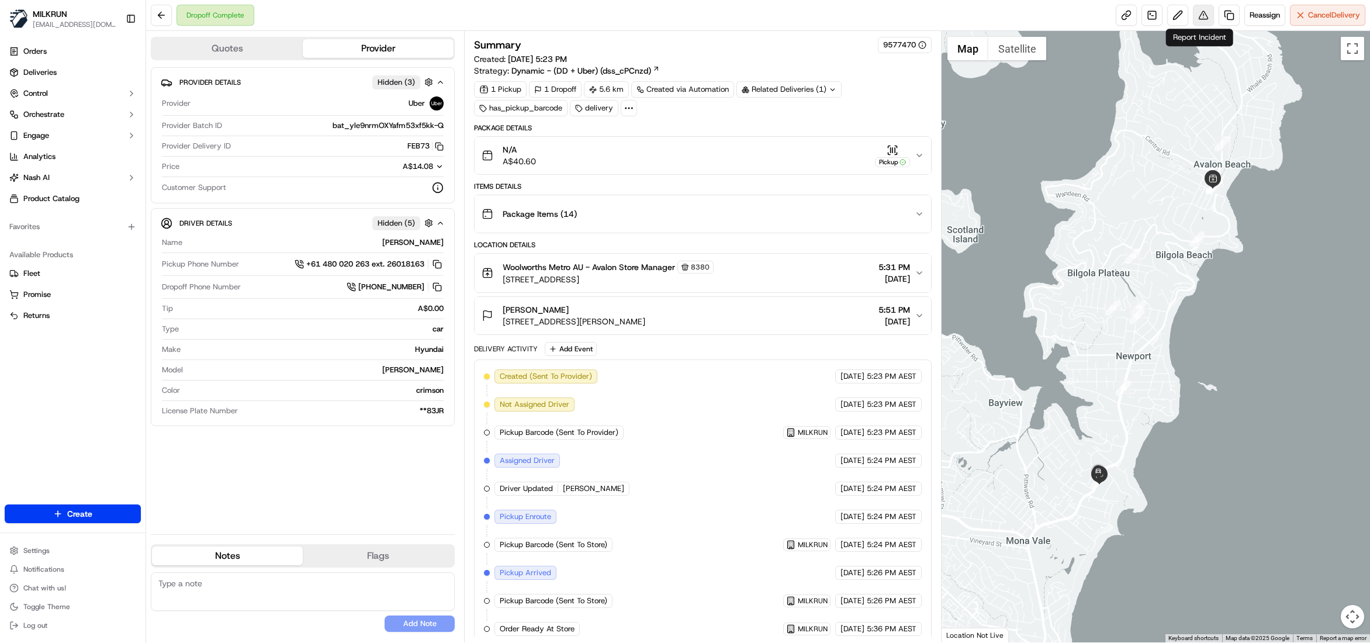
click at [1202, 16] on button at bounding box center [1203, 15] width 21 height 21
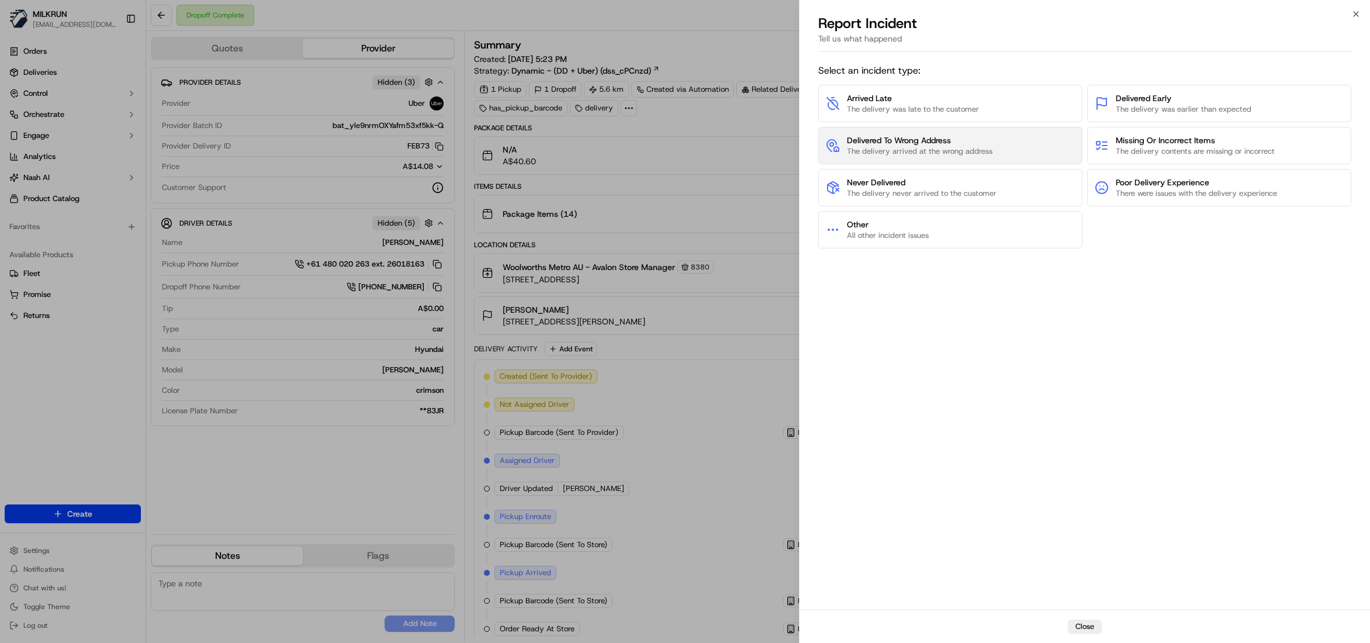
click at [935, 147] on span "The delivery arrived at the wrong address" at bounding box center [920, 151] width 146 height 11
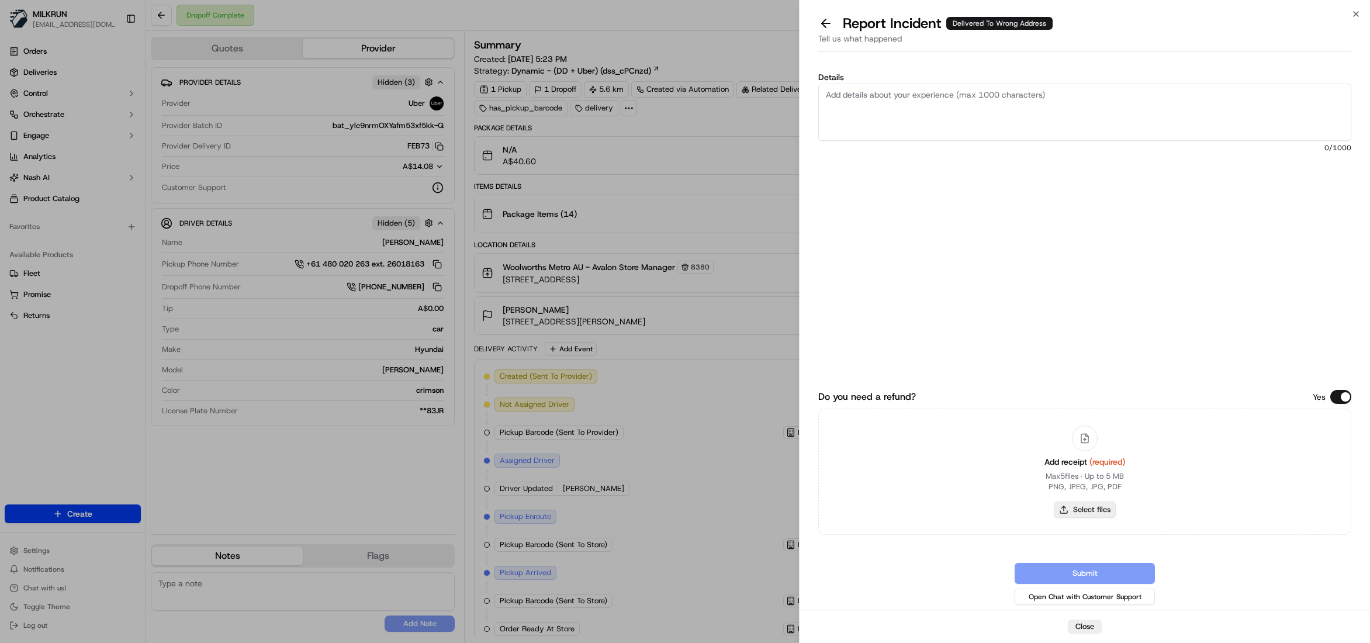
click at [1076, 516] on button "Select files" at bounding box center [1085, 509] width 62 height 16
type input "C:\fakepath\daniel kelly.pdf"
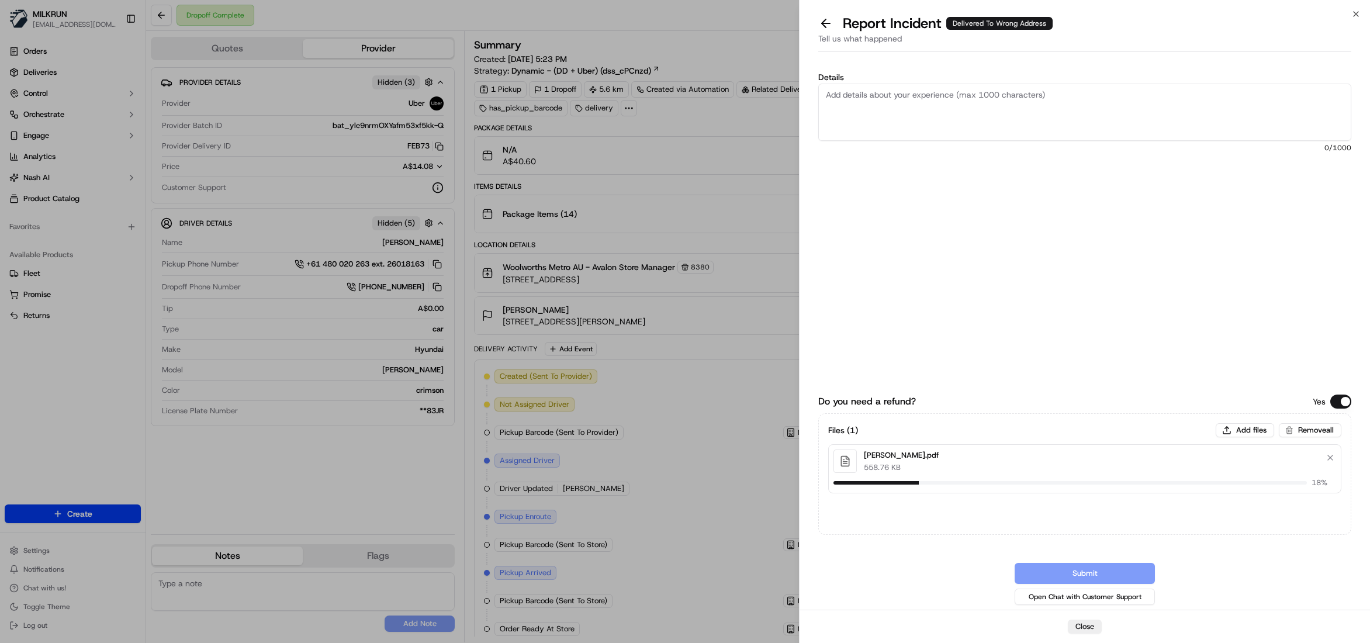
click at [943, 102] on textarea "Details" at bounding box center [1084, 112] width 533 height 57
type textarea "Hi Team, Please review and process billing adjustment, the driver did not follo…"
click at [1060, 566] on button "Submit" at bounding box center [1085, 573] width 140 height 21
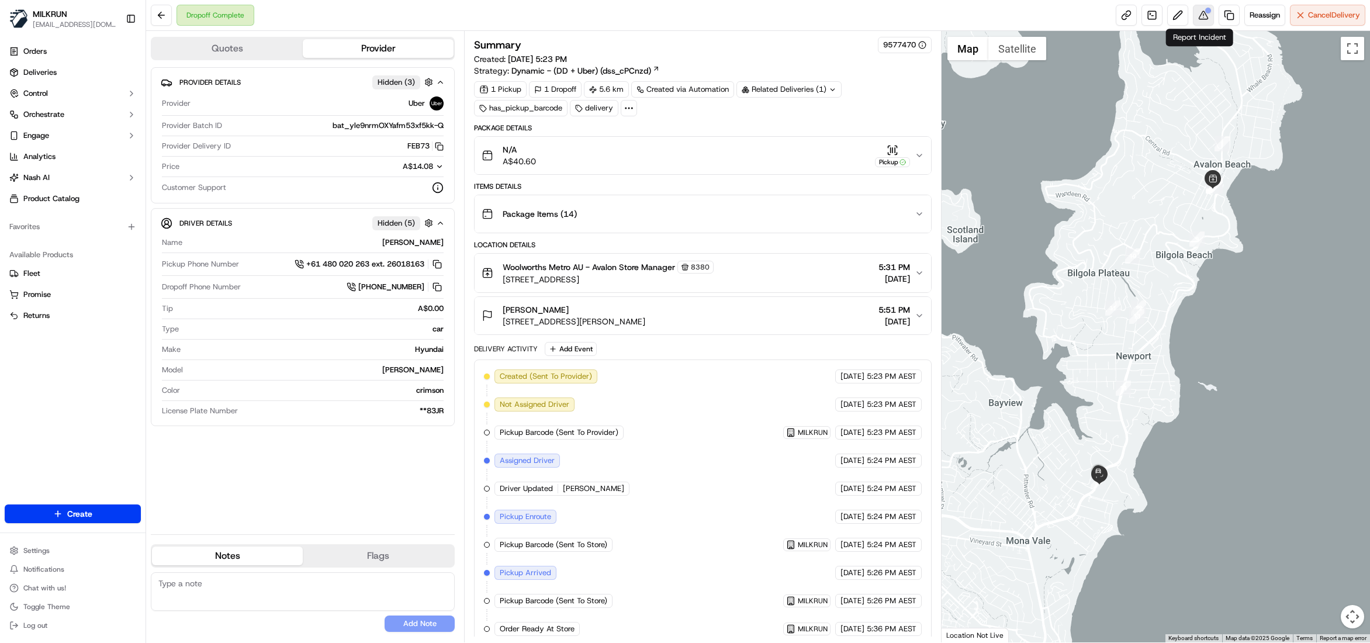
click at [1199, 20] on button at bounding box center [1203, 15] width 21 height 21
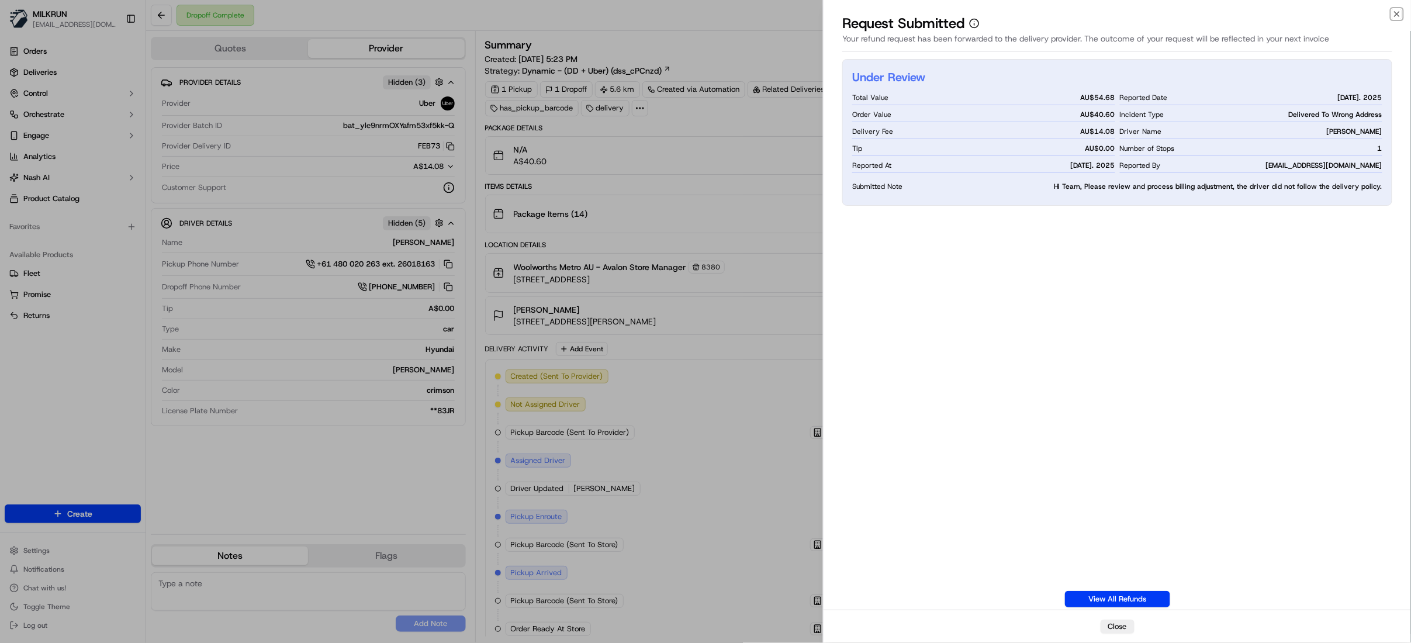
drag, startPoint x: 1394, startPoint y: 16, endPoint x: 1389, endPoint y: 18, distance: 6.1
click at [1369, 15] on icon "button" at bounding box center [1396, 13] width 9 height 9
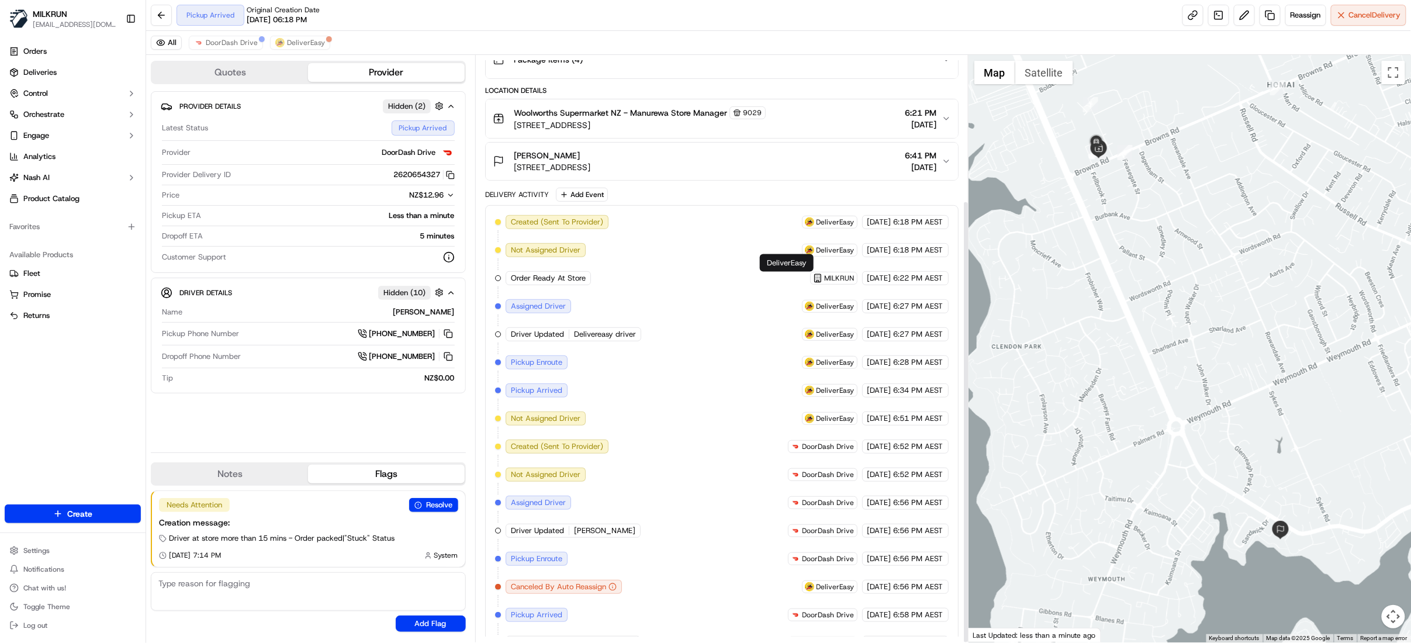
scroll to position [192, 0]
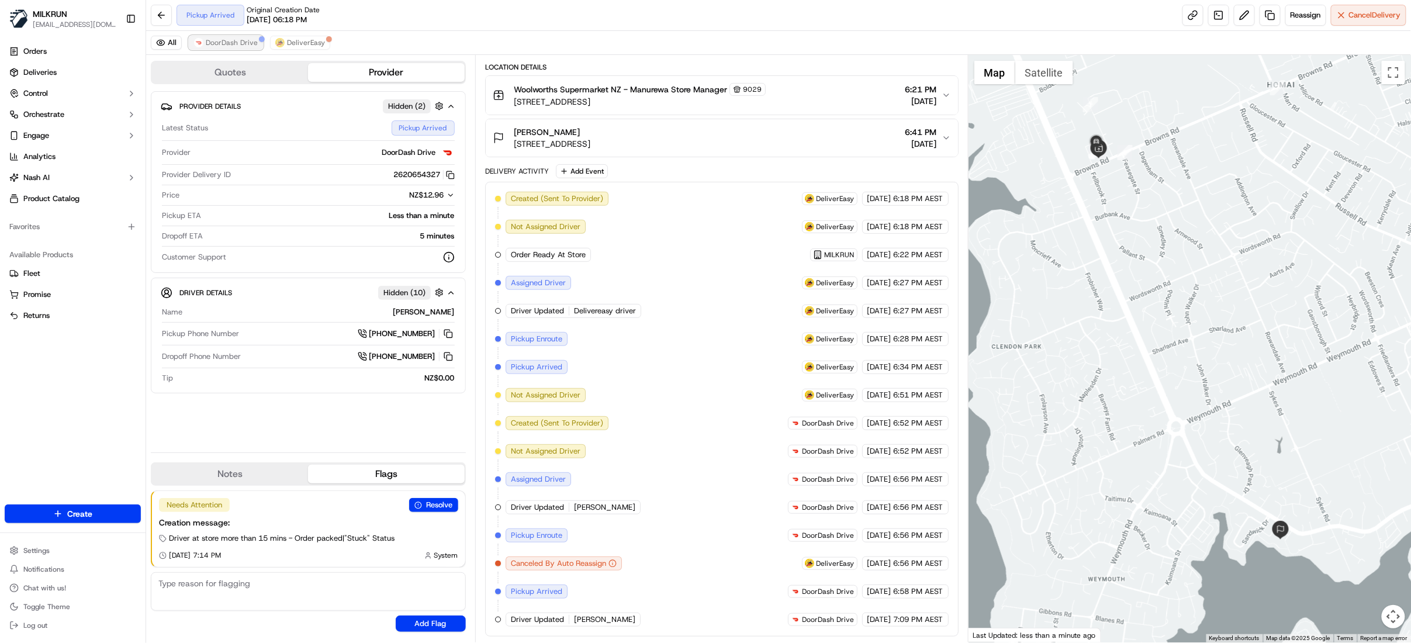
click at [237, 43] on span "DoorDash Drive" at bounding box center [232, 42] width 52 height 9
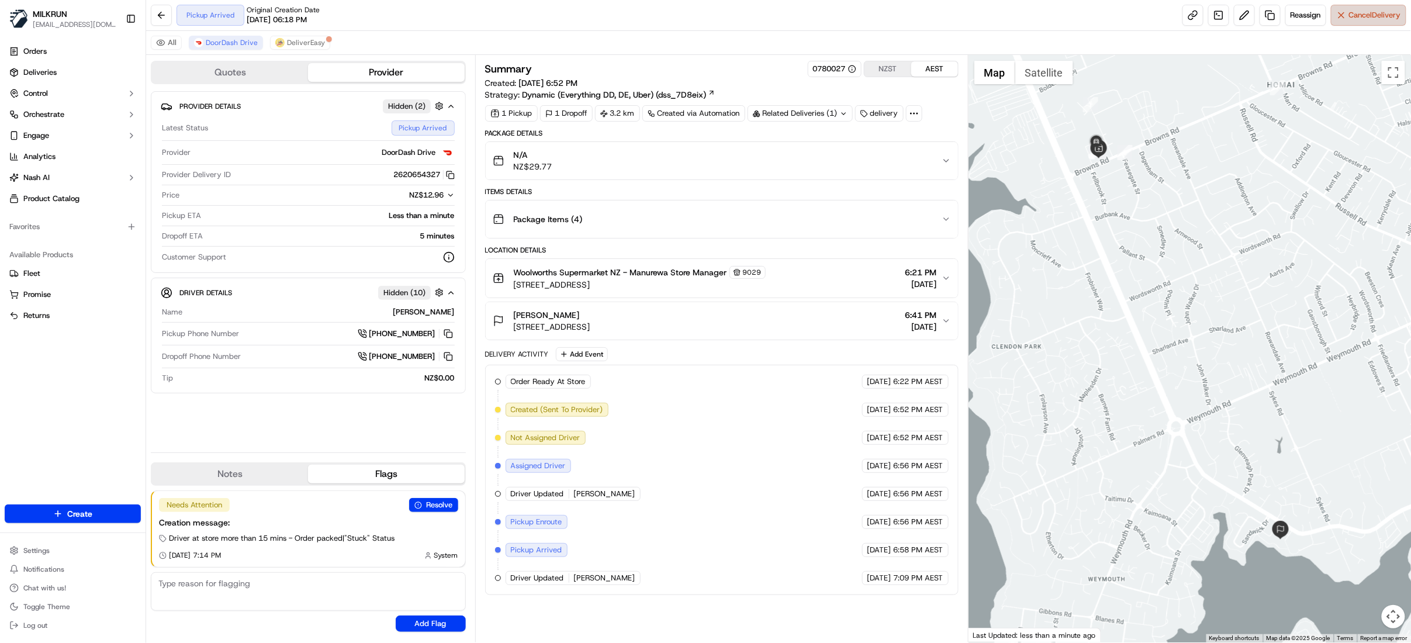
click at [1342, 18] on button "Cancel Delivery" at bounding box center [1368, 15] width 75 height 21
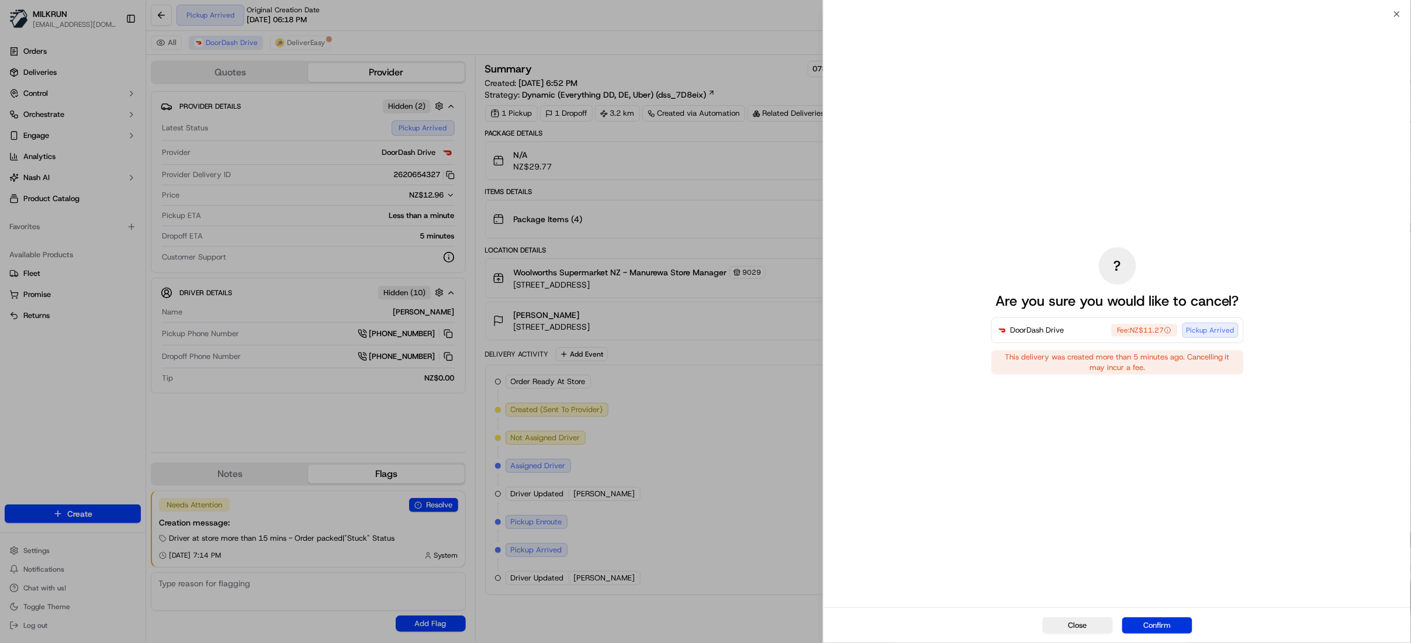
click at [1172, 622] on button "Confirm" at bounding box center [1157, 625] width 70 height 16
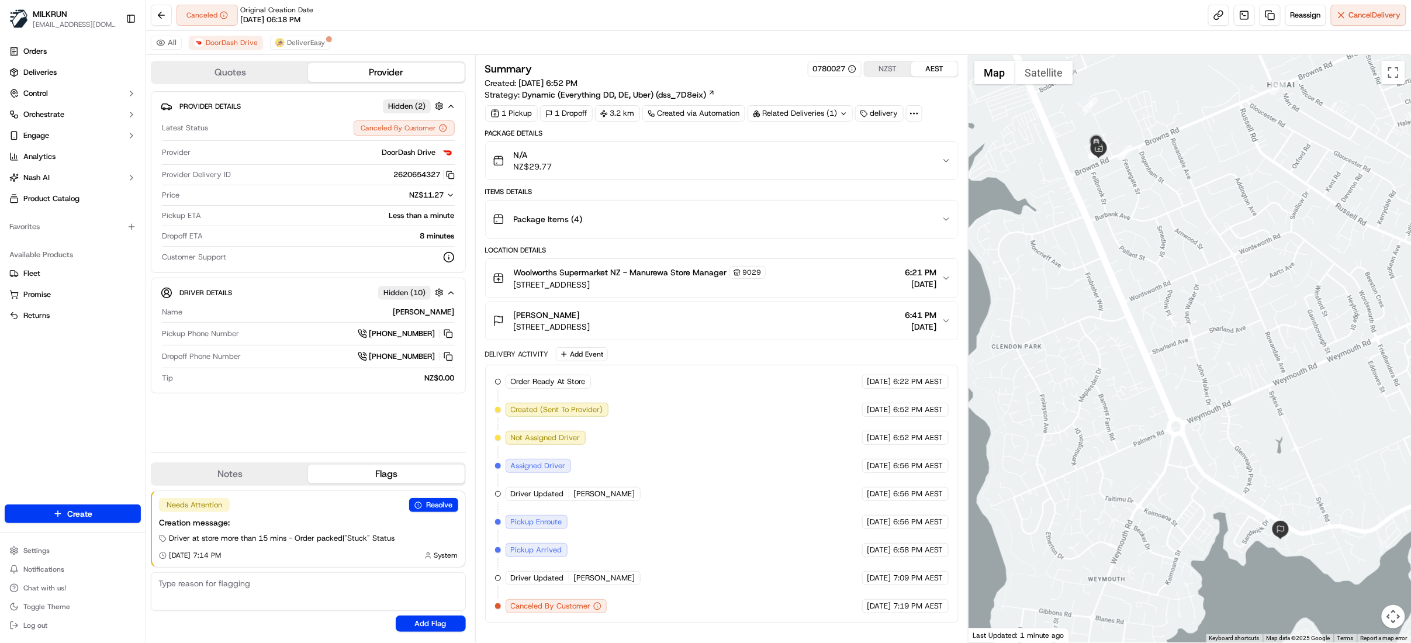
click at [936, 276] on span "6:21 PM" at bounding box center [921, 272] width 32 height 12
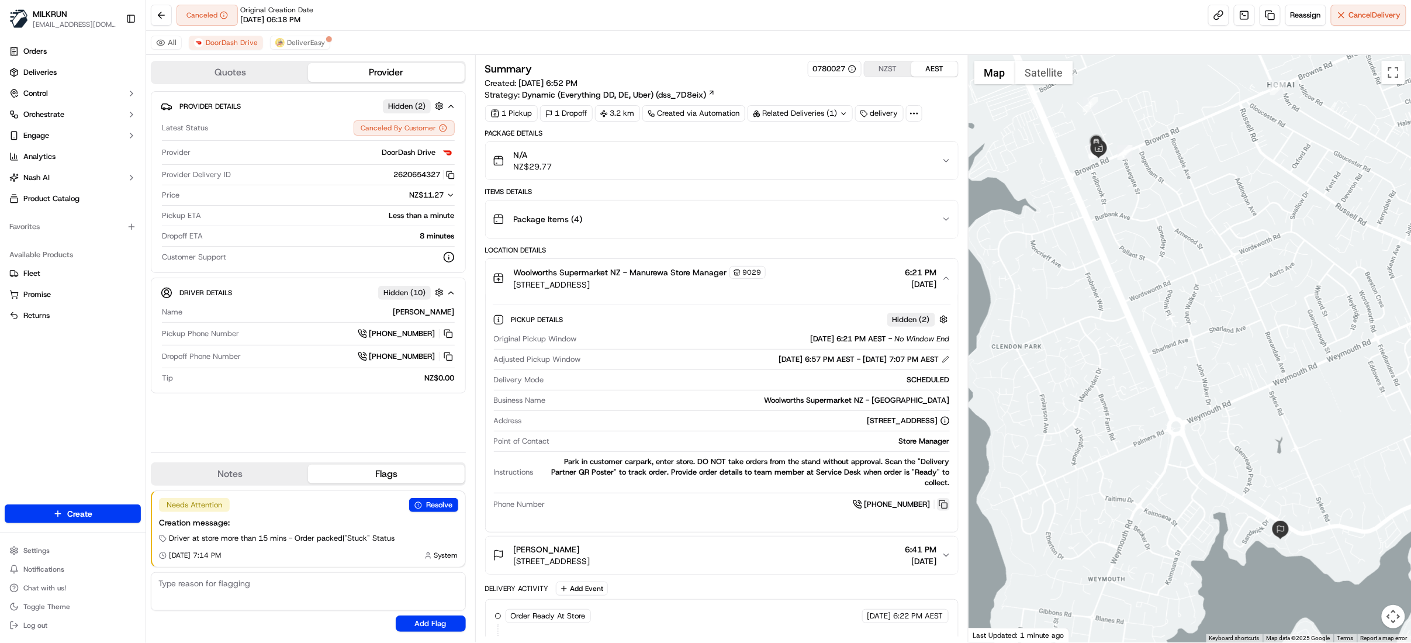
click at [940, 507] on button at bounding box center [943, 504] width 13 height 13
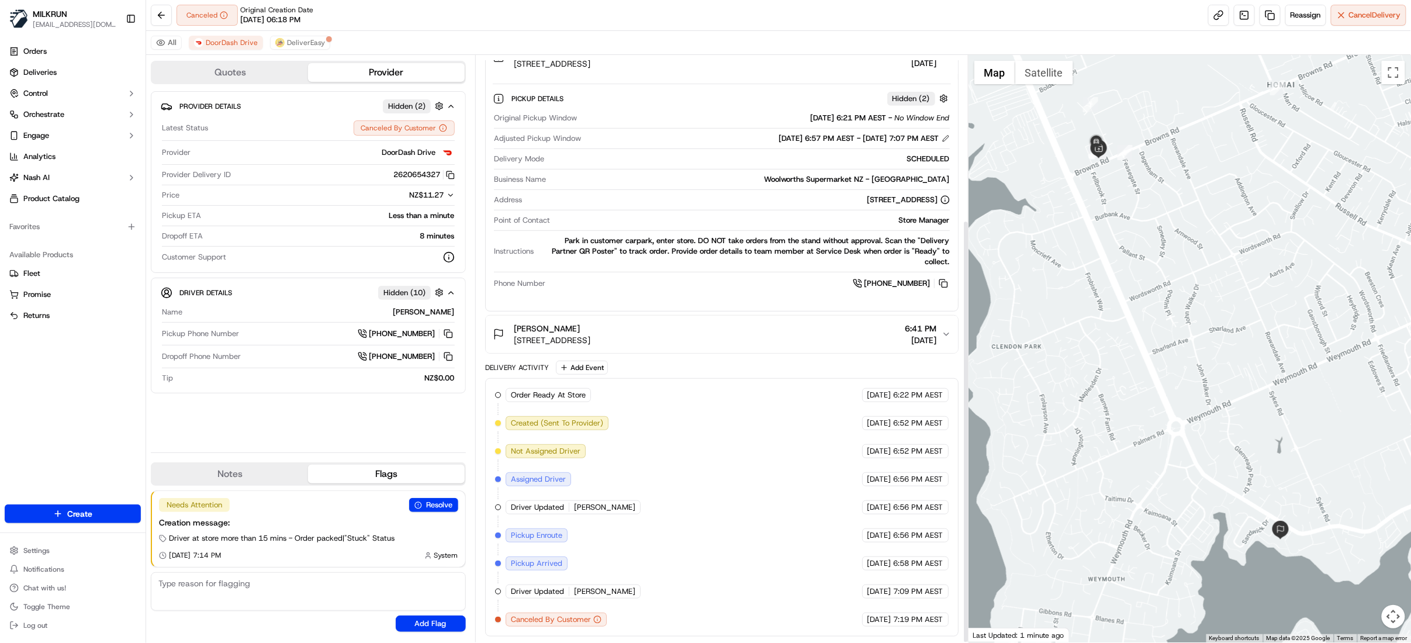
scroll to position [228, 0]
click at [304, 40] on span "DeliverEasy" at bounding box center [306, 42] width 38 height 9
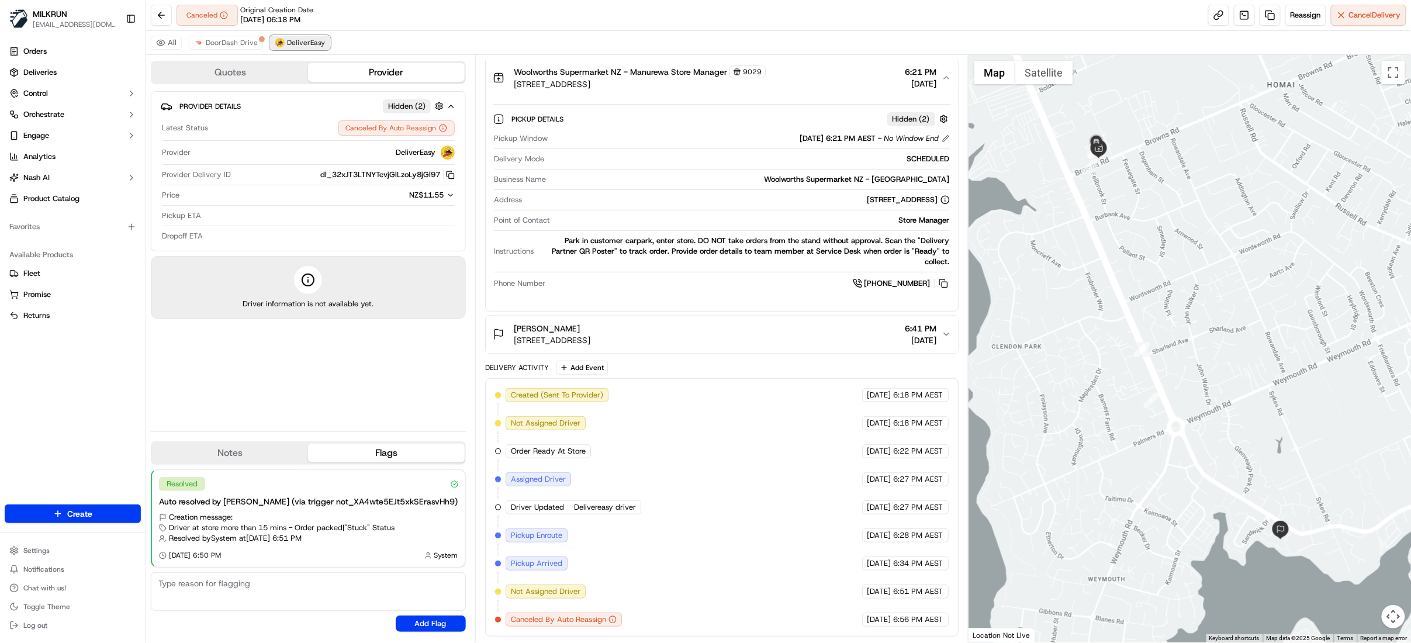
scroll to position [208, 0]
click at [234, 46] on span "DoorDash Drive" at bounding box center [232, 42] width 52 height 9
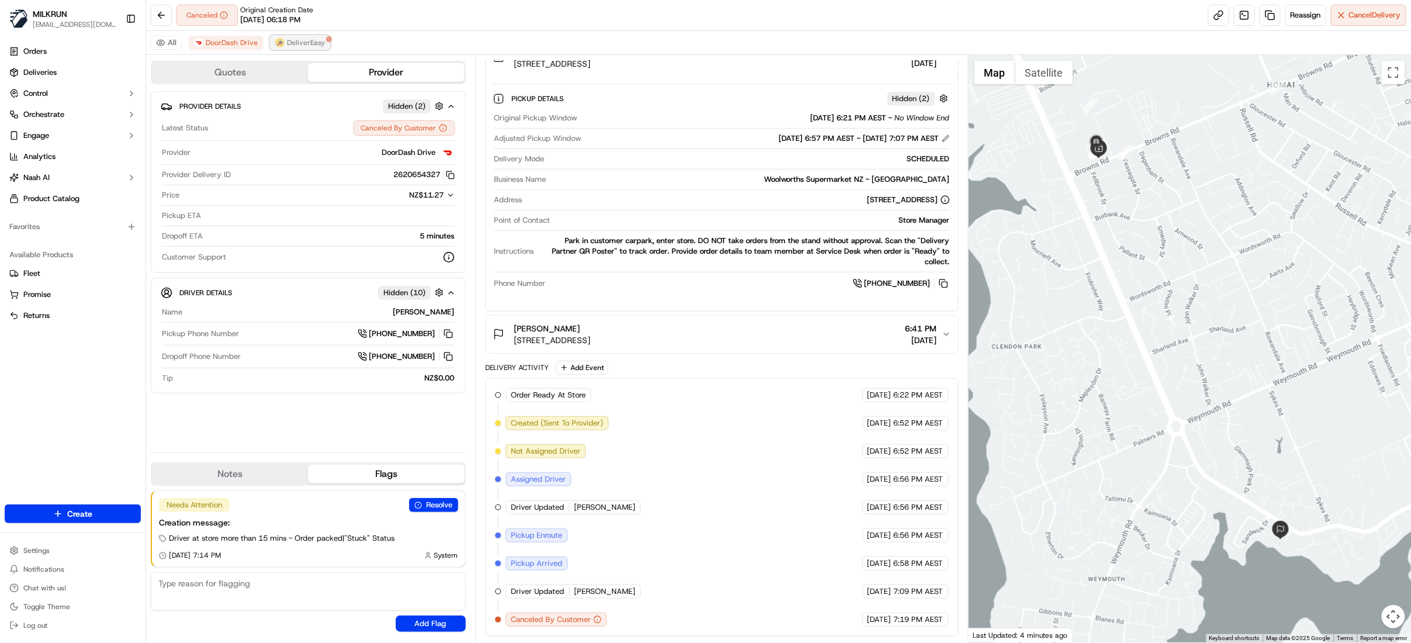
click at [291, 41] on span "DeliverEasy" at bounding box center [306, 42] width 38 height 9
